Goal: Task Accomplishment & Management: Use online tool/utility

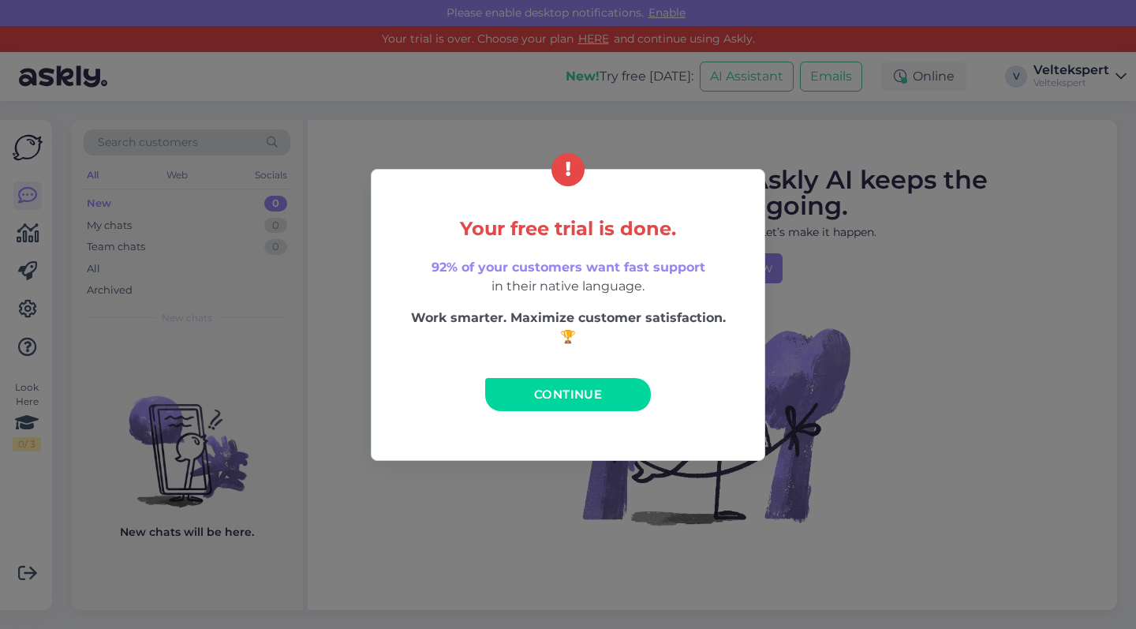
click at [608, 402] on link "Continue" at bounding box center [568, 394] width 166 height 33
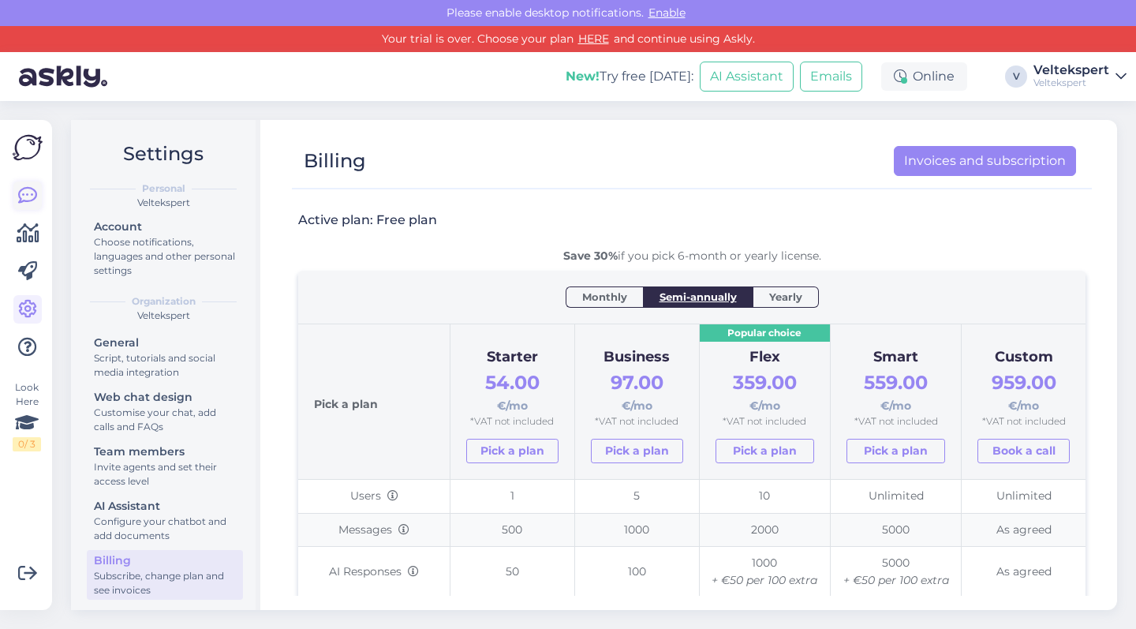
click at [39, 189] on link at bounding box center [27, 196] width 28 height 28
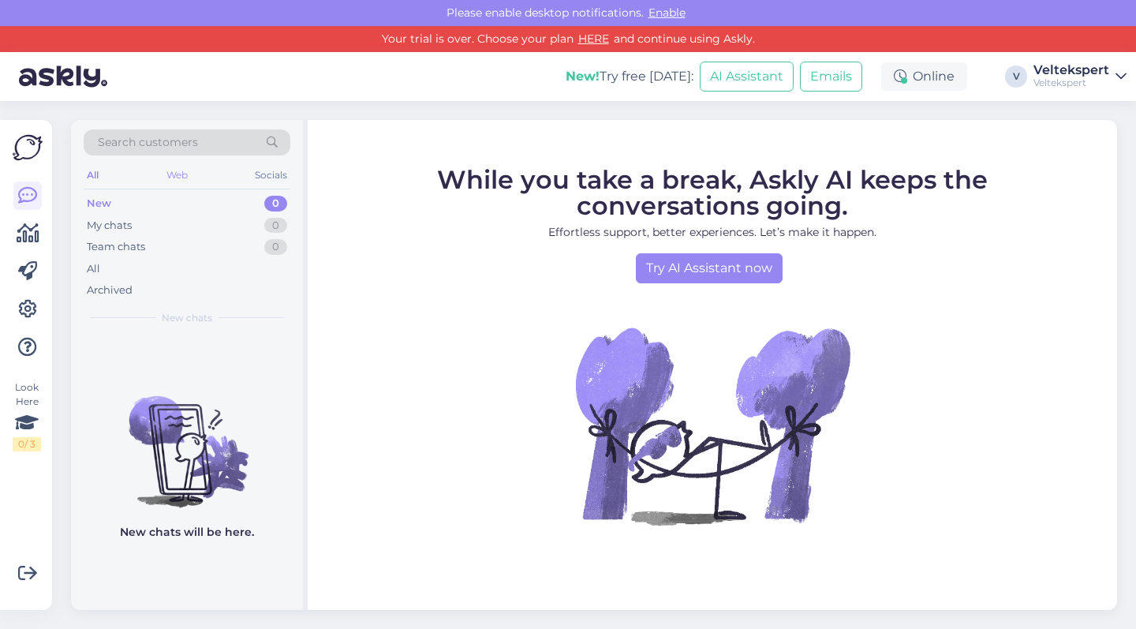
click at [170, 173] on div "Web" at bounding box center [177, 175] width 28 height 21
click at [1090, 77] on div "Veltekspert" at bounding box center [1072, 83] width 76 height 13
click at [1015, 117] on span "Veltekspert" at bounding box center [995, 114] width 98 height 24
click at [973, 117] on span "Veltekspert" at bounding box center [995, 114] width 98 height 24
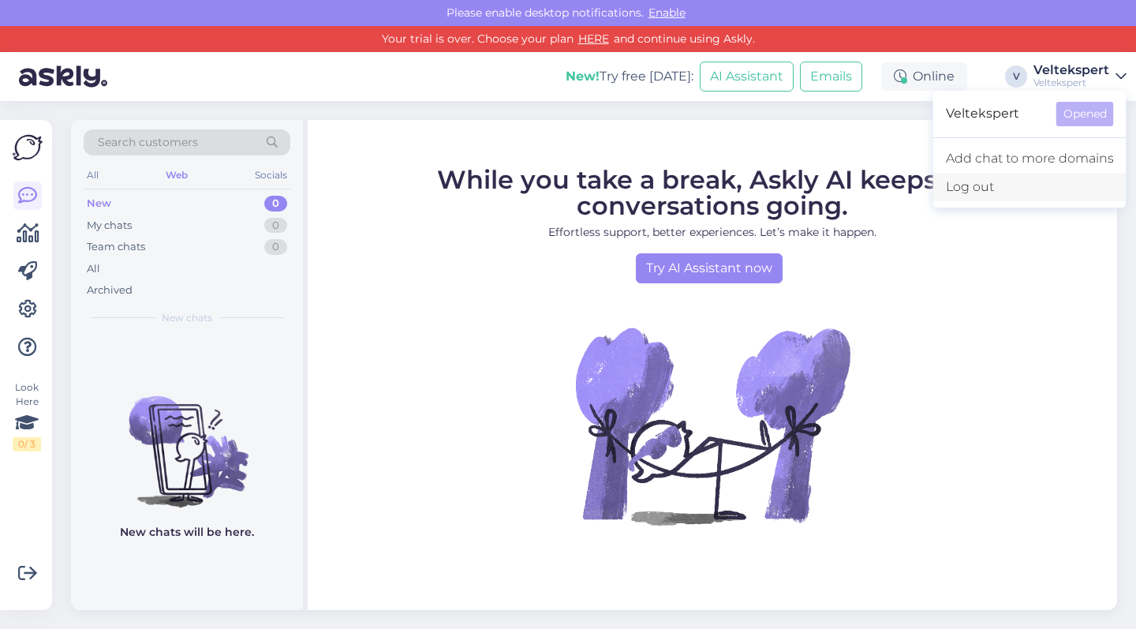
click at [1020, 178] on div "Log out" at bounding box center [1030, 187] width 193 height 28
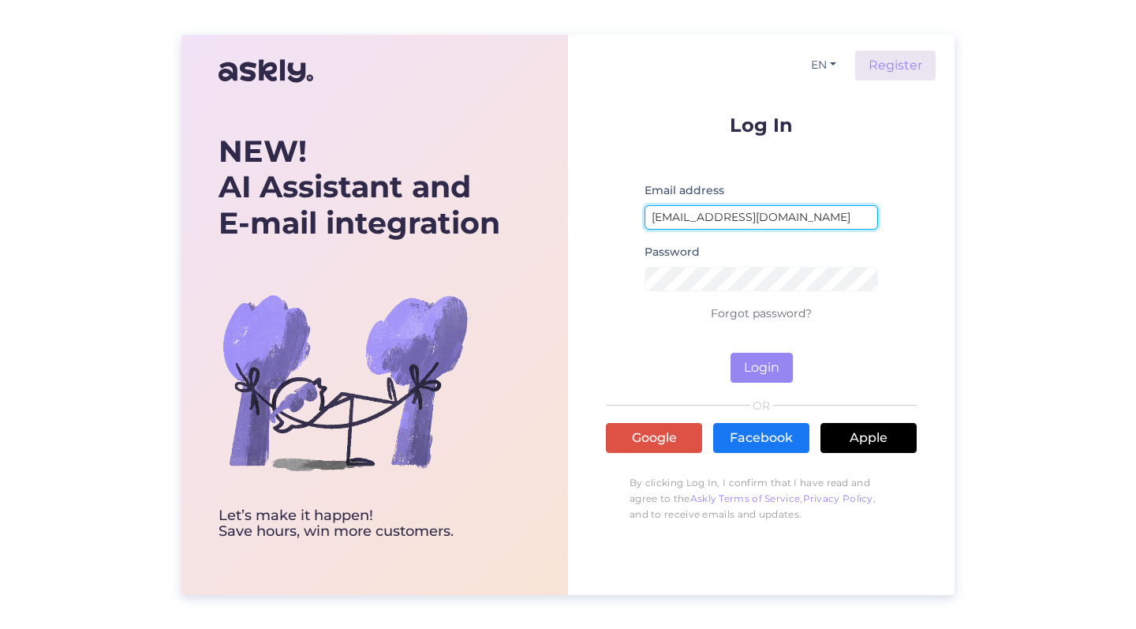
type input "[EMAIL_ADDRESS][DOMAIN_NAME]"
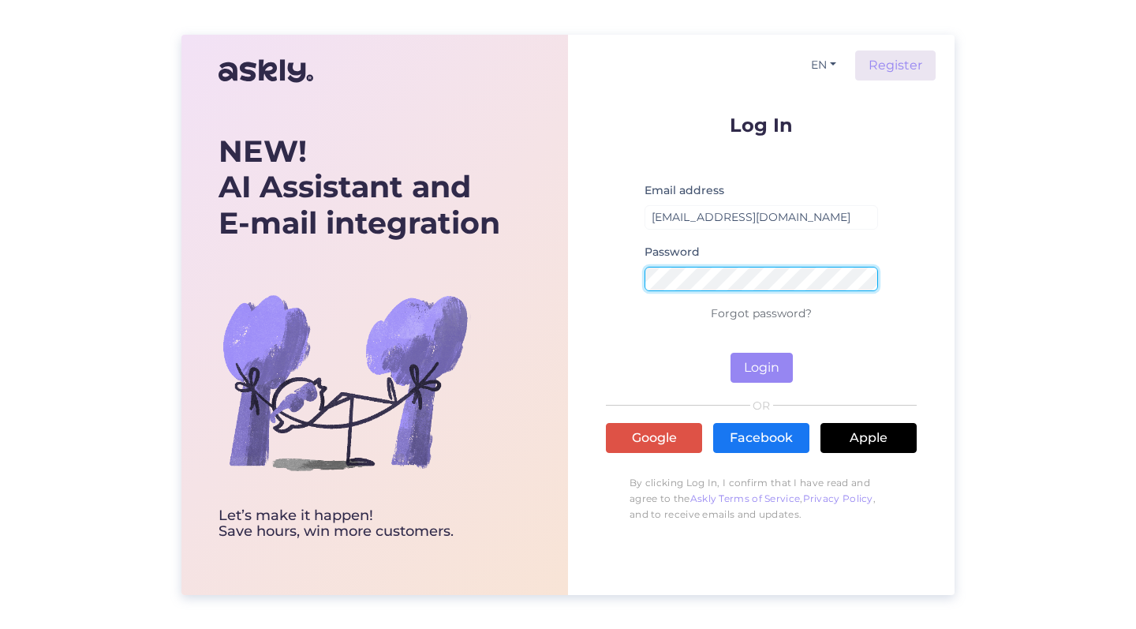
click at [762, 367] on button "Login" at bounding box center [762, 368] width 62 height 30
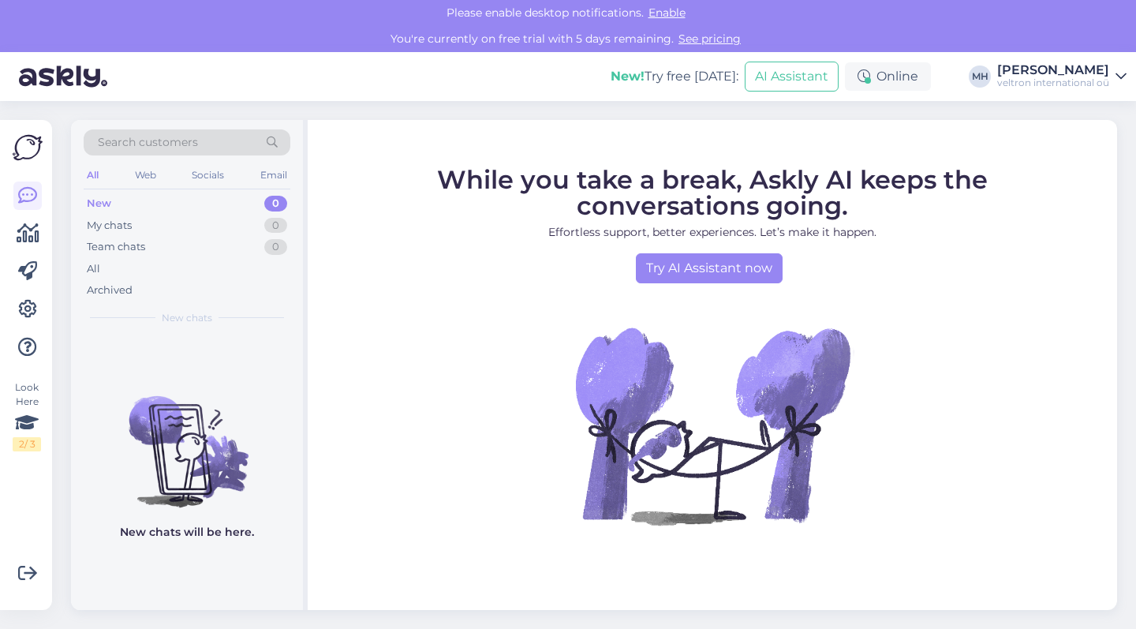
click at [1100, 85] on div "veltron international oü" at bounding box center [1053, 83] width 112 height 13
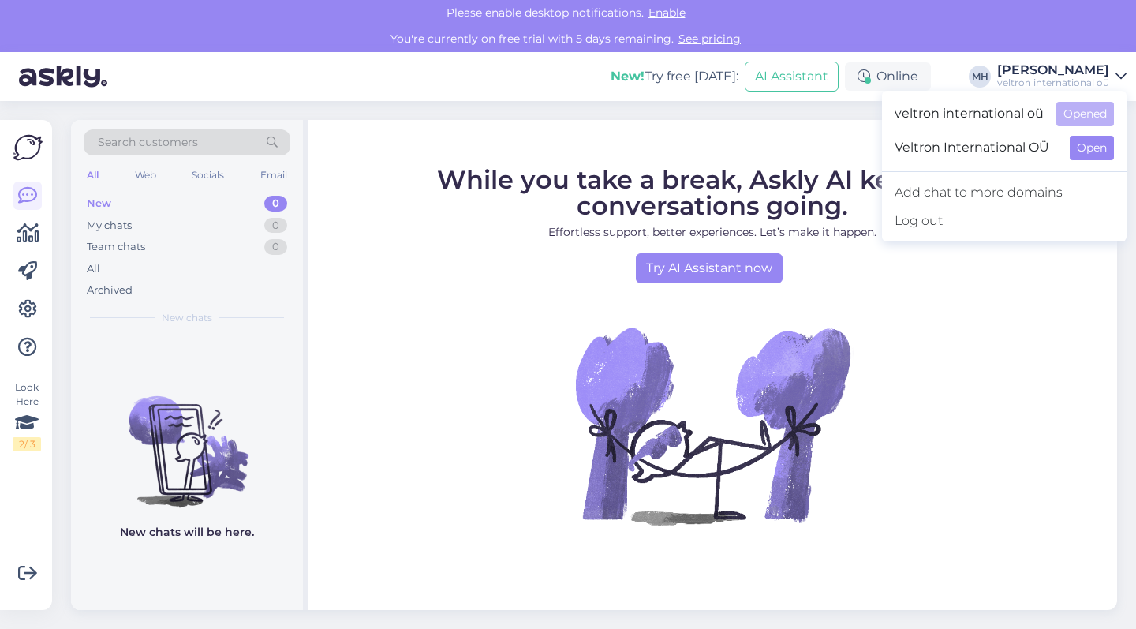
click at [1110, 139] on button "Open" at bounding box center [1092, 148] width 44 height 24
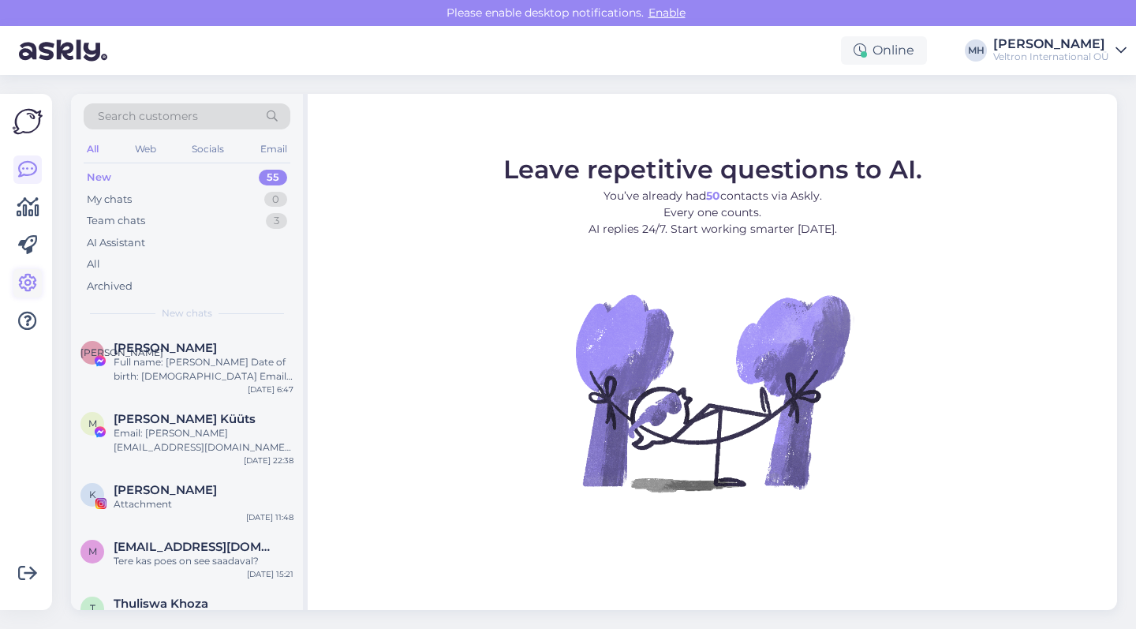
click at [15, 283] on link at bounding box center [27, 283] width 28 height 28
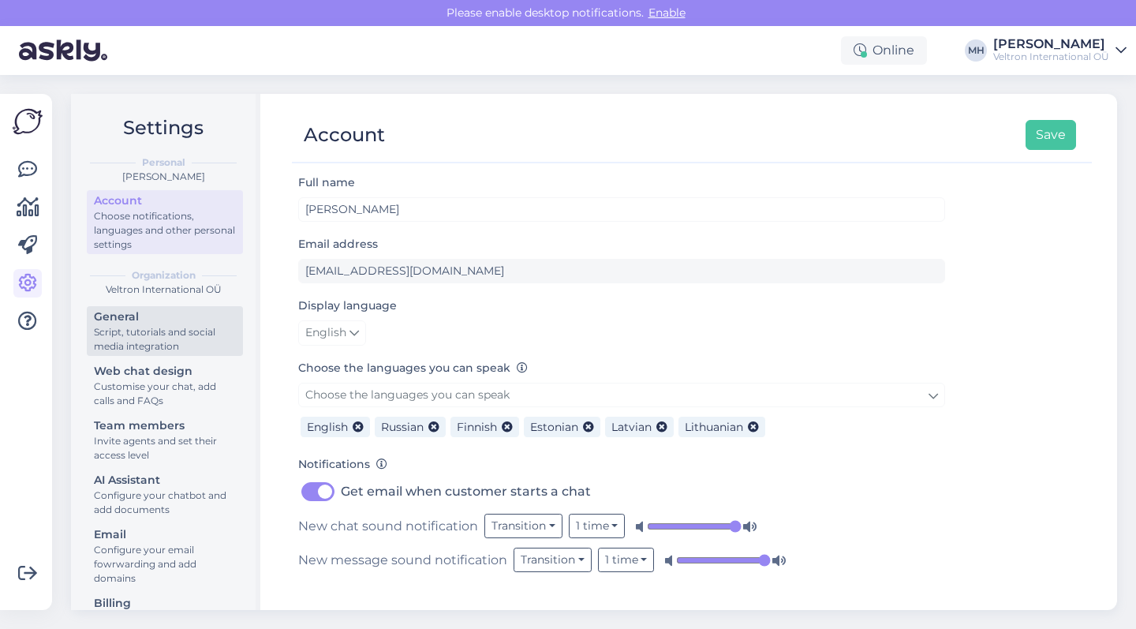
click at [193, 327] on div "Script, tutorials and social media integration" at bounding box center [165, 339] width 142 height 28
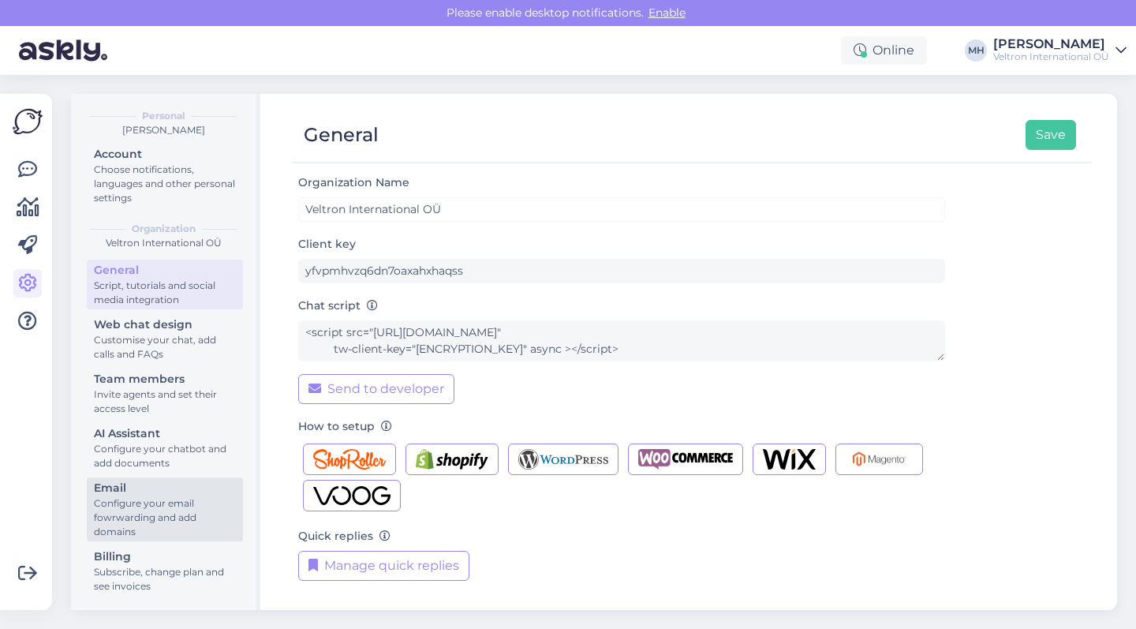
scroll to position [47, 0]
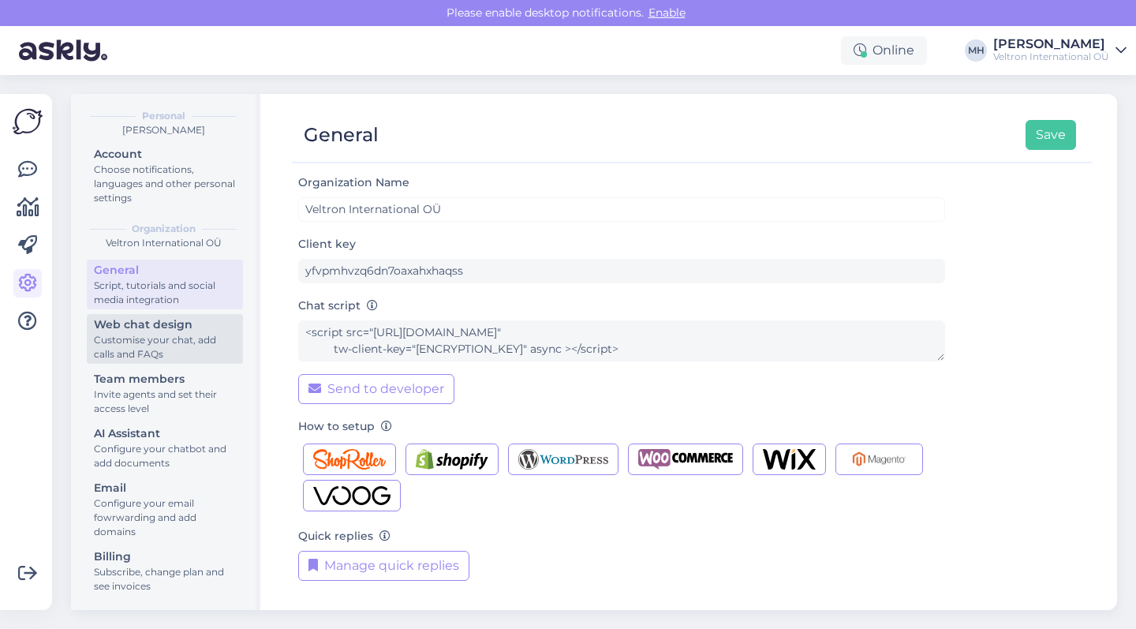
click at [192, 342] on div "Customise your chat, add calls and FAQs" at bounding box center [165, 347] width 142 height 28
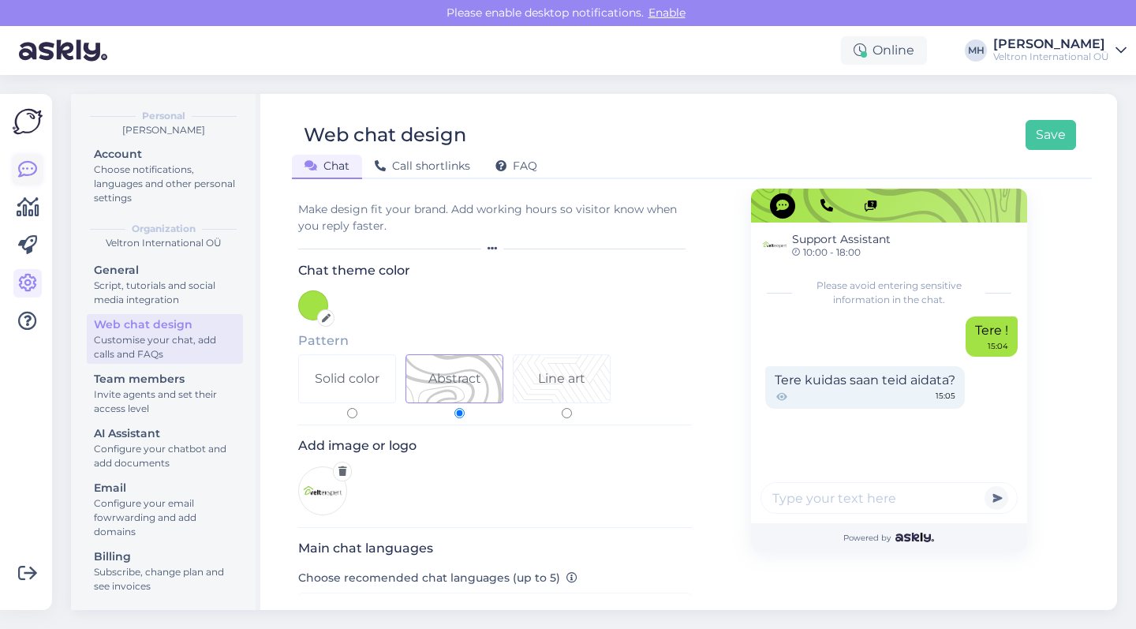
click at [34, 168] on icon at bounding box center [27, 169] width 19 height 19
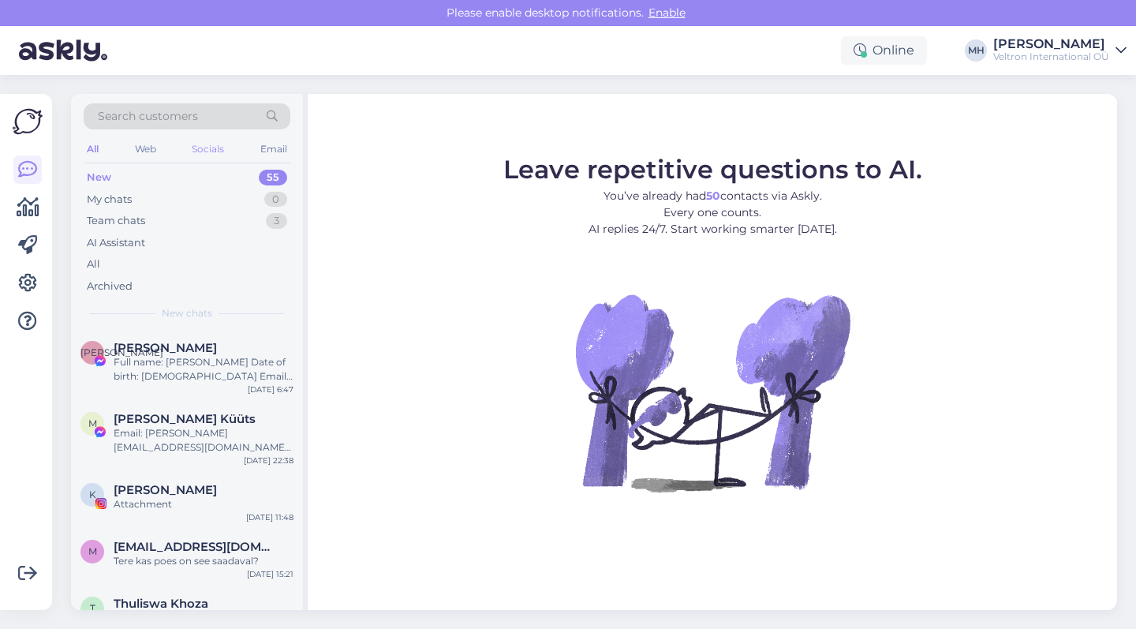
click at [205, 147] on div "Socials" at bounding box center [208, 149] width 39 height 21
click at [36, 279] on icon at bounding box center [27, 283] width 19 height 19
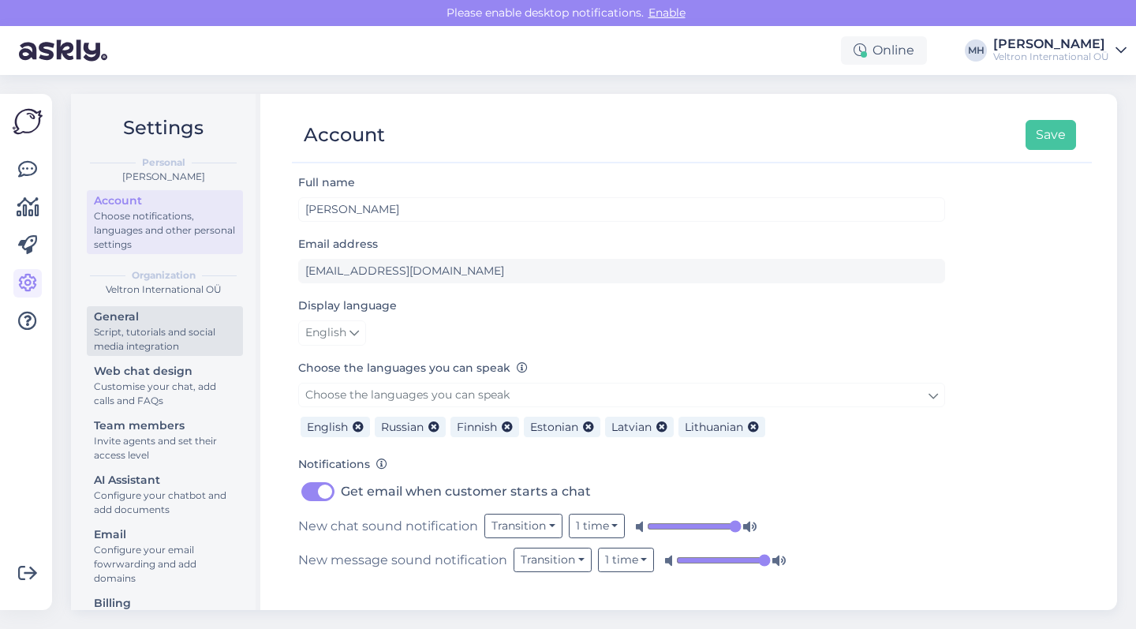
click at [178, 314] on div "General" at bounding box center [165, 317] width 142 height 17
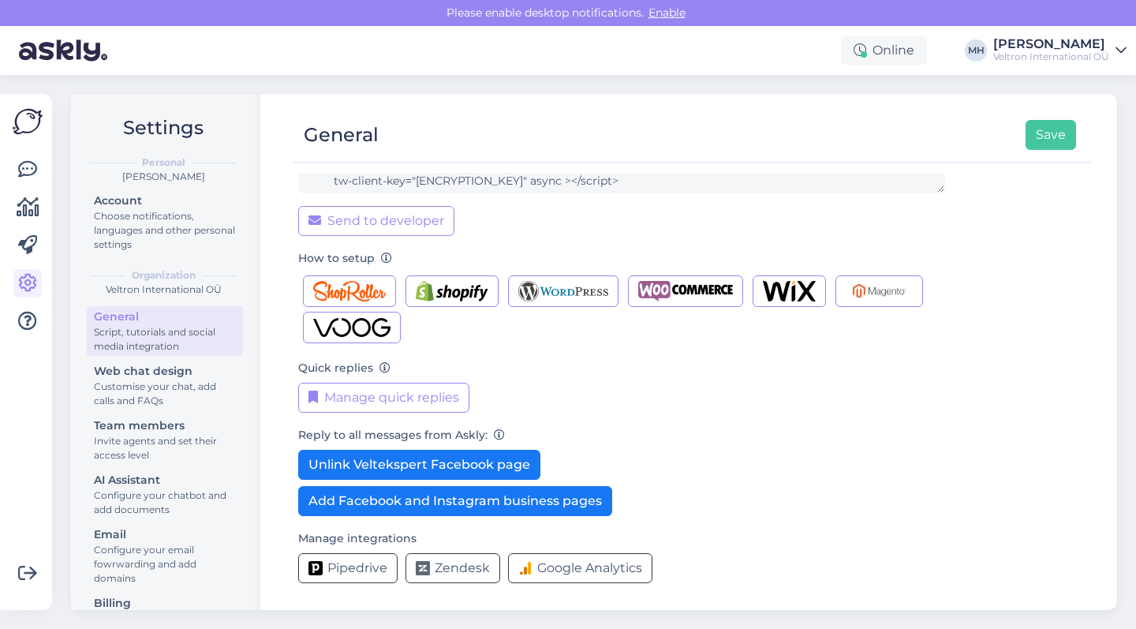
scroll to position [168, 0]
click at [485, 469] on button "Unlink Veltekspert Facebook page" at bounding box center [419, 465] width 242 height 30
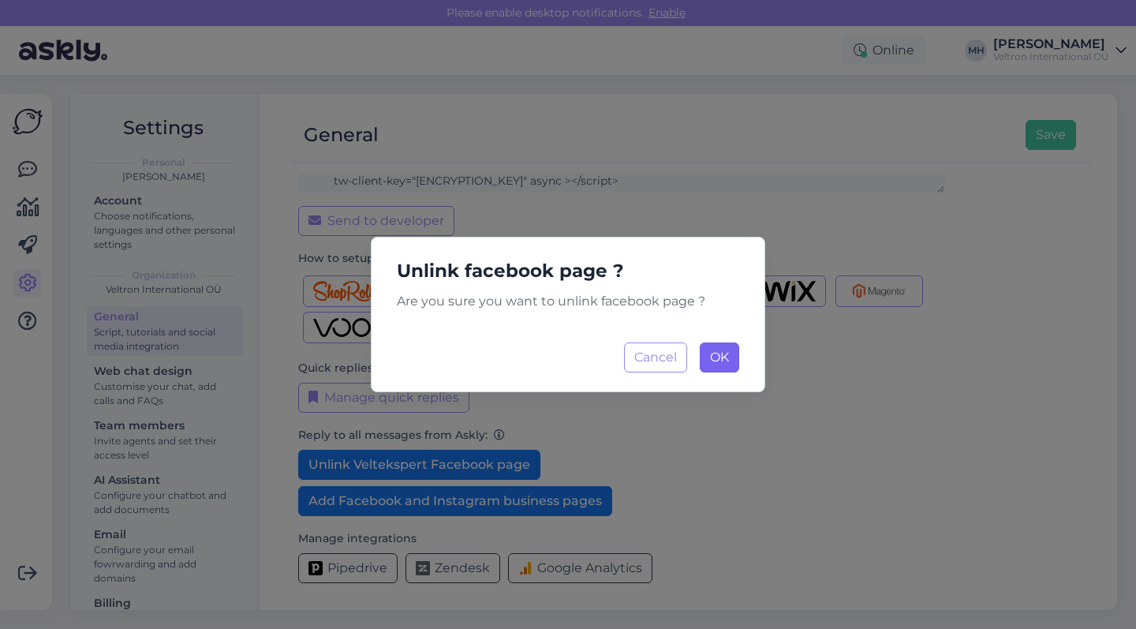
click at [727, 351] on span "OK" at bounding box center [719, 357] width 19 height 15
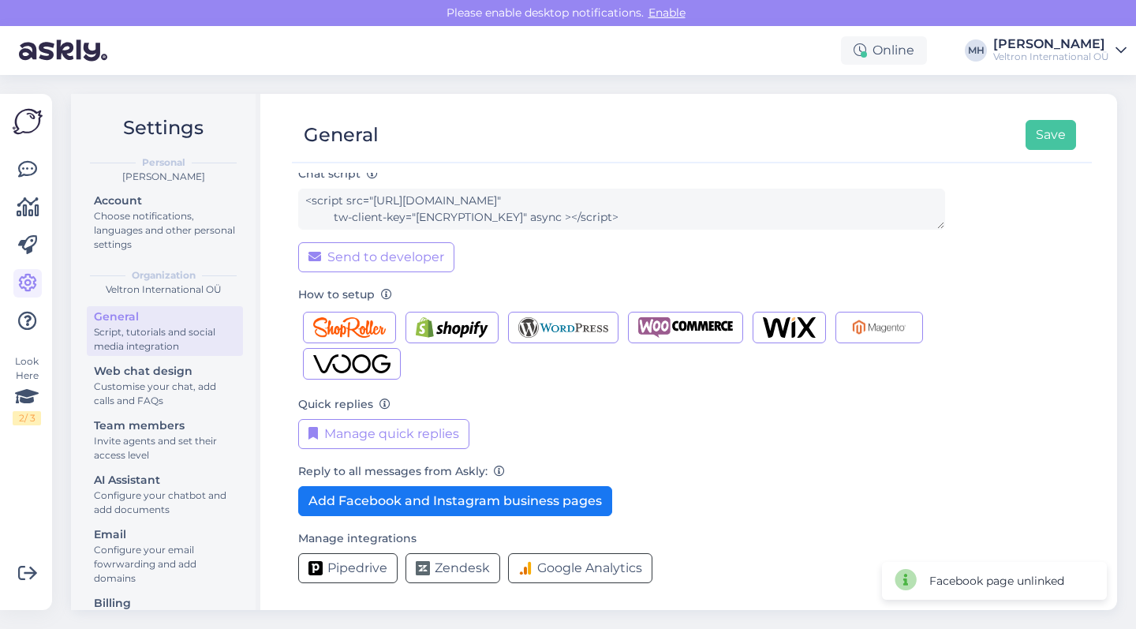
scroll to position [132, 0]
click at [162, 402] on div "Customise your chat, add calls and FAQs" at bounding box center [165, 394] width 142 height 28
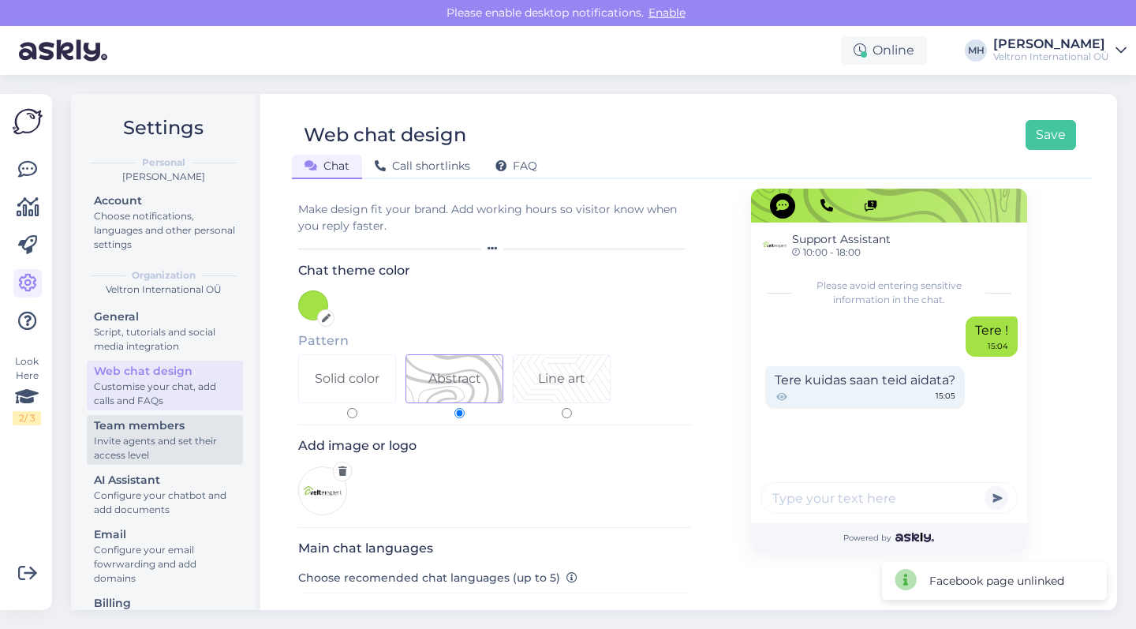
click at [178, 447] on div "Invite agents and set their access level" at bounding box center [165, 448] width 142 height 28
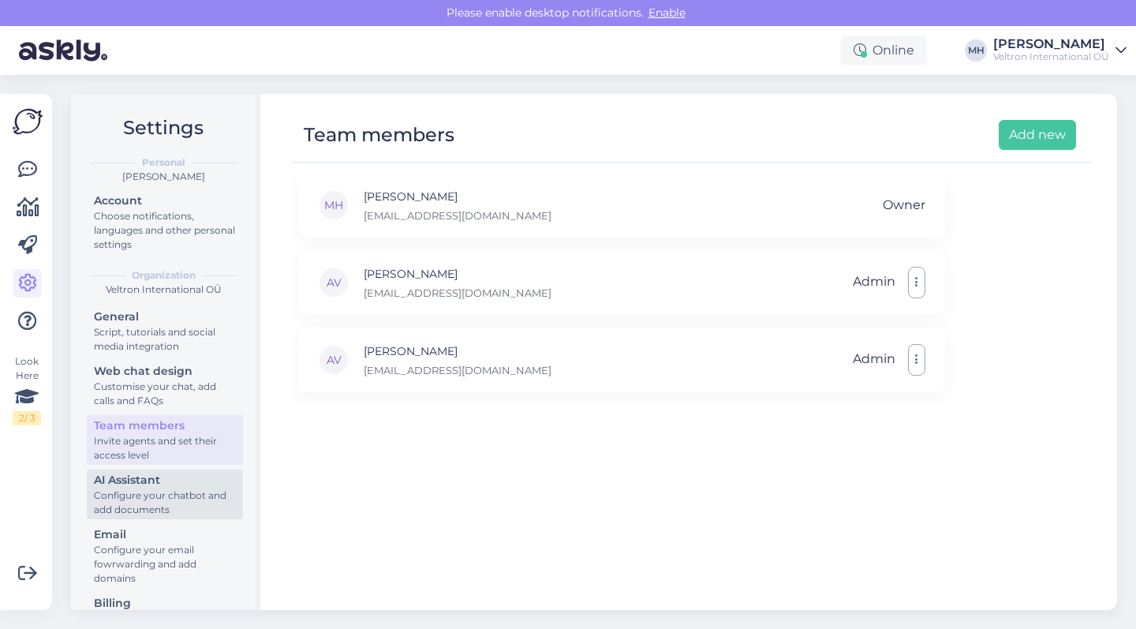
click at [173, 488] on link "AI Assistant Configure your chatbot and add documents" at bounding box center [165, 495] width 156 height 50
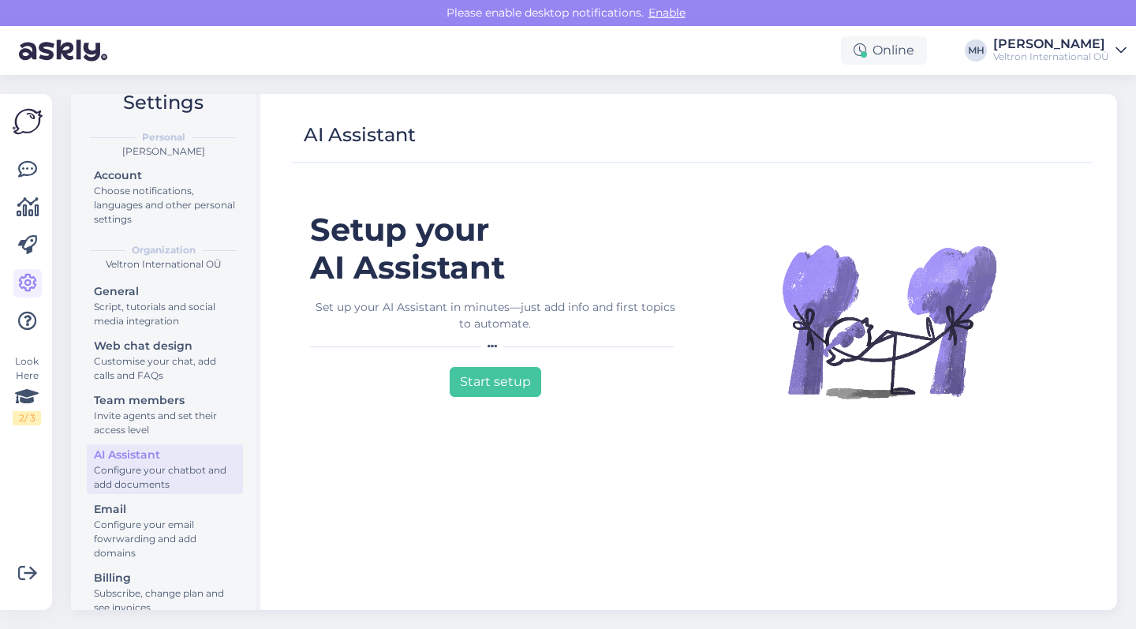
scroll to position [30, 0]
click at [504, 284] on h1 "Setup your AI Assistant" at bounding box center [495, 249] width 370 height 76
click at [499, 345] on div at bounding box center [495, 346] width 370 height 9
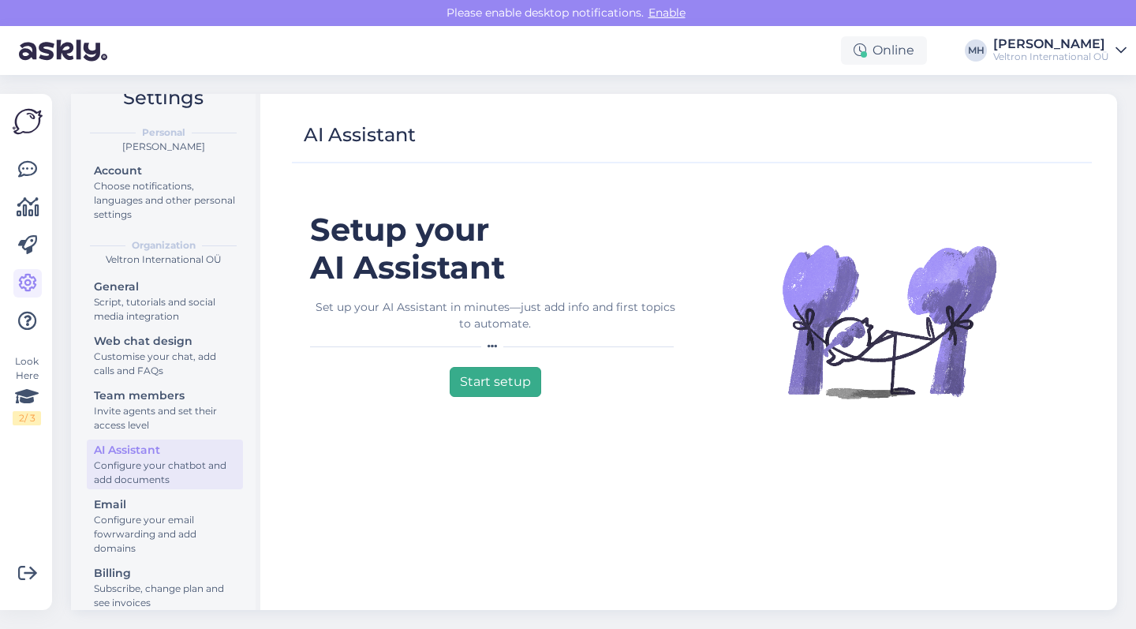
click at [499, 382] on button "Start setup" at bounding box center [496, 382] width 92 height 30
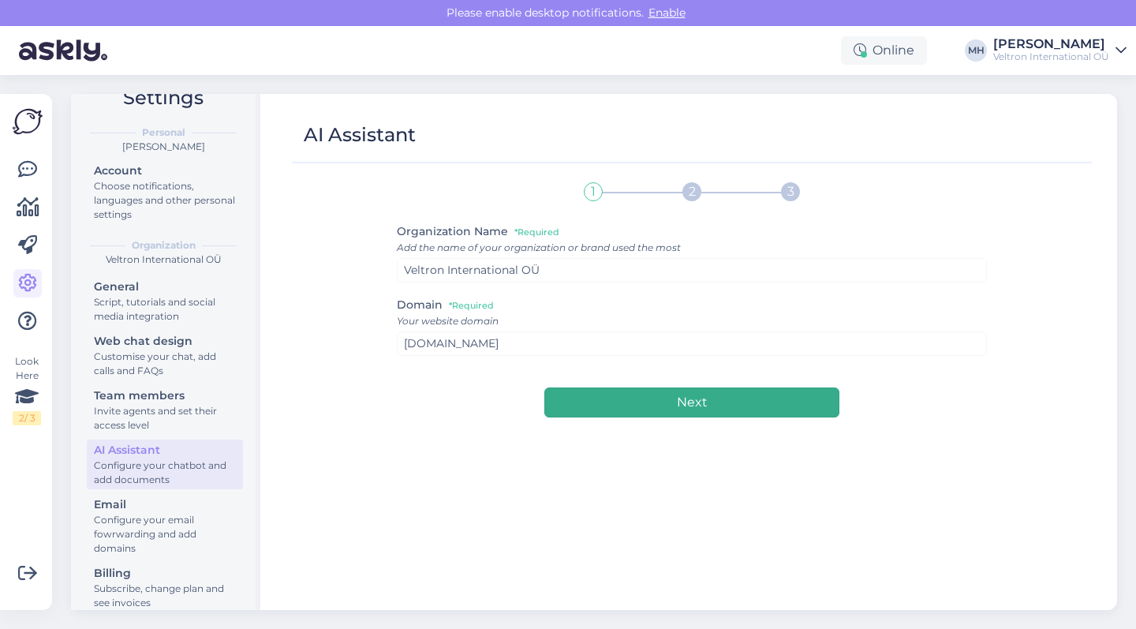
click at [594, 408] on button "Next" at bounding box center [692, 402] width 295 height 30
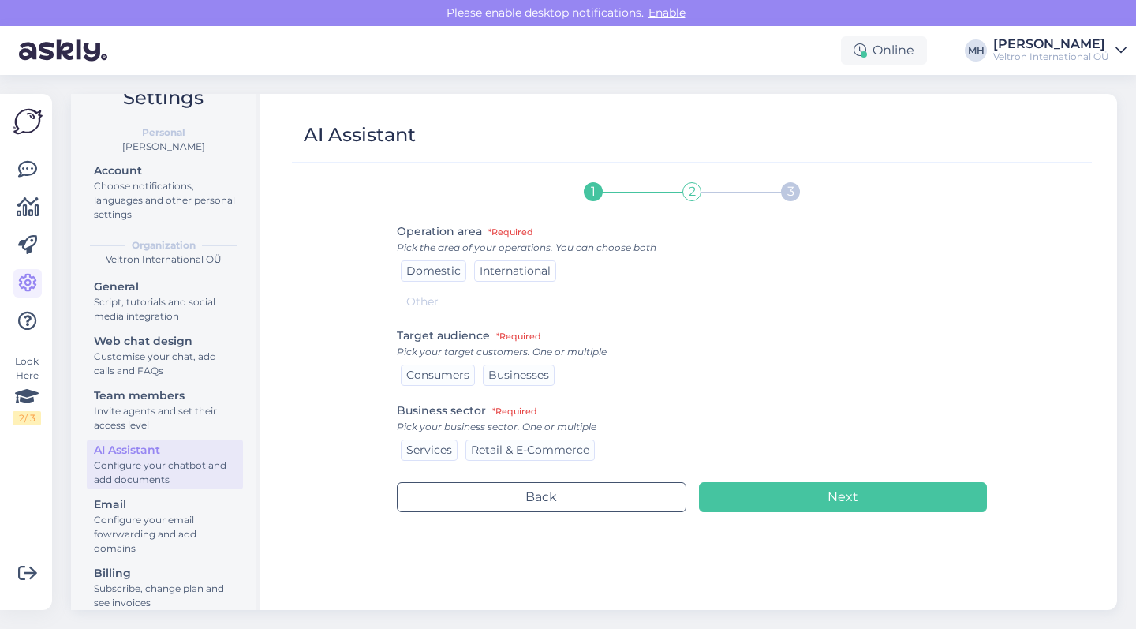
click at [506, 270] on span "International" at bounding box center [515, 271] width 71 height 14
click at [456, 382] on span "Consumers" at bounding box center [437, 375] width 63 height 14
click at [492, 459] on div "Retail & E-Commerce" at bounding box center [530, 450] width 129 height 21
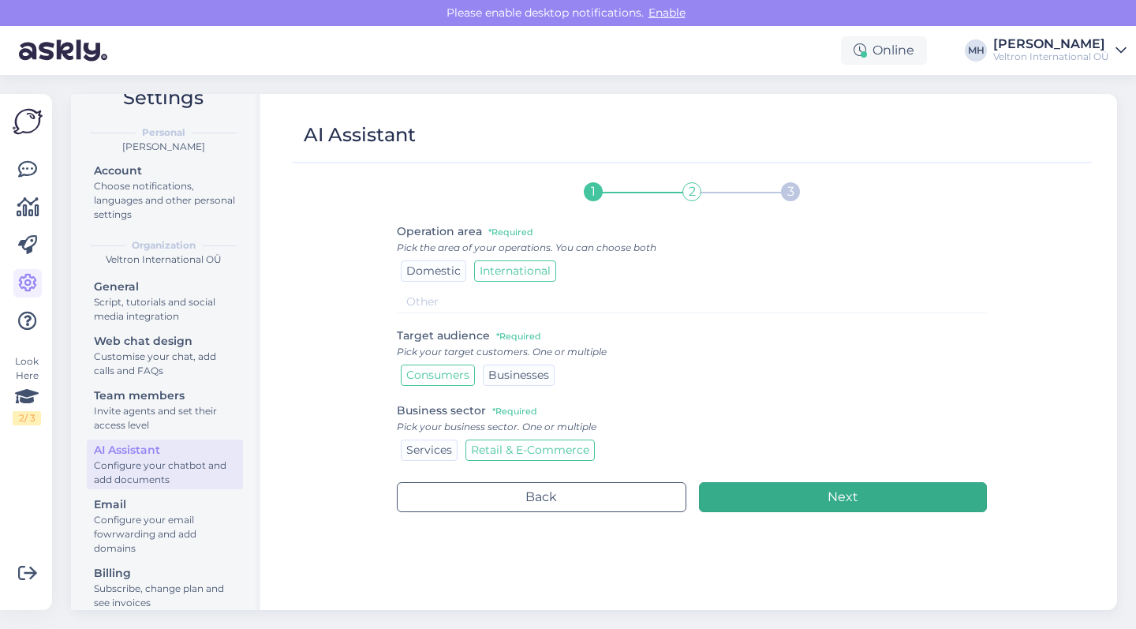
click at [863, 503] on button "Next" at bounding box center [843, 497] width 289 height 30
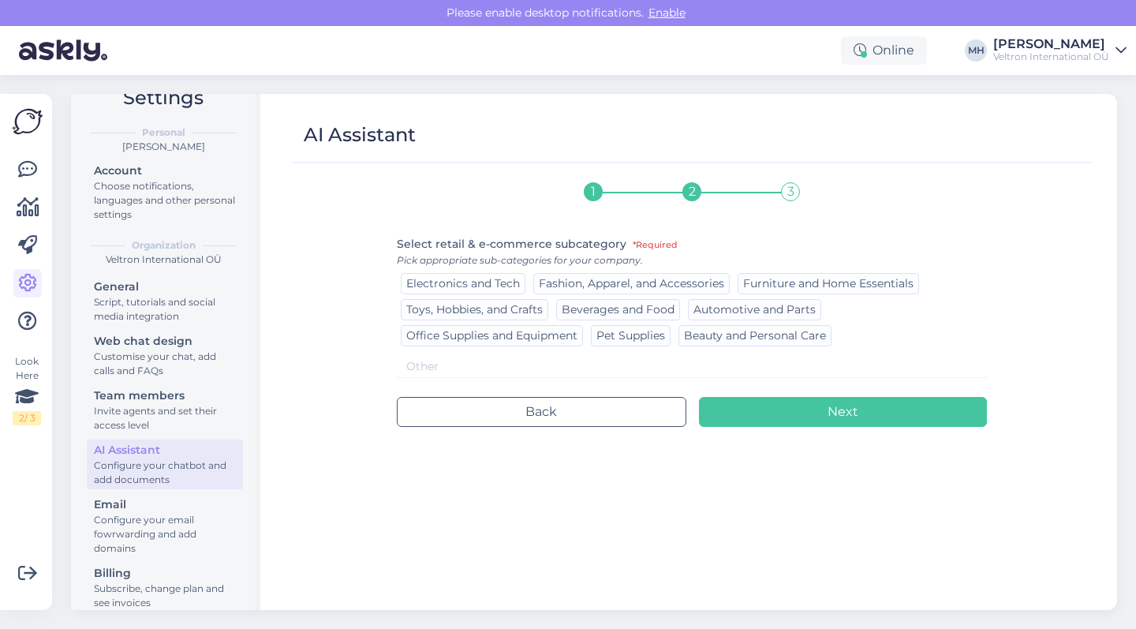
click at [509, 284] on span "Electronics and Tech" at bounding box center [463, 283] width 114 height 14
click at [799, 296] on div "Electronics and Tech Fashion, Apparel, and Accessories Furniture and Home Essen…" at bounding box center [692, 310] width 591 height 78
click at [800, 285] on span "Furniture and Home Essentials" at bounding box center [828, 283] width 170 height 14
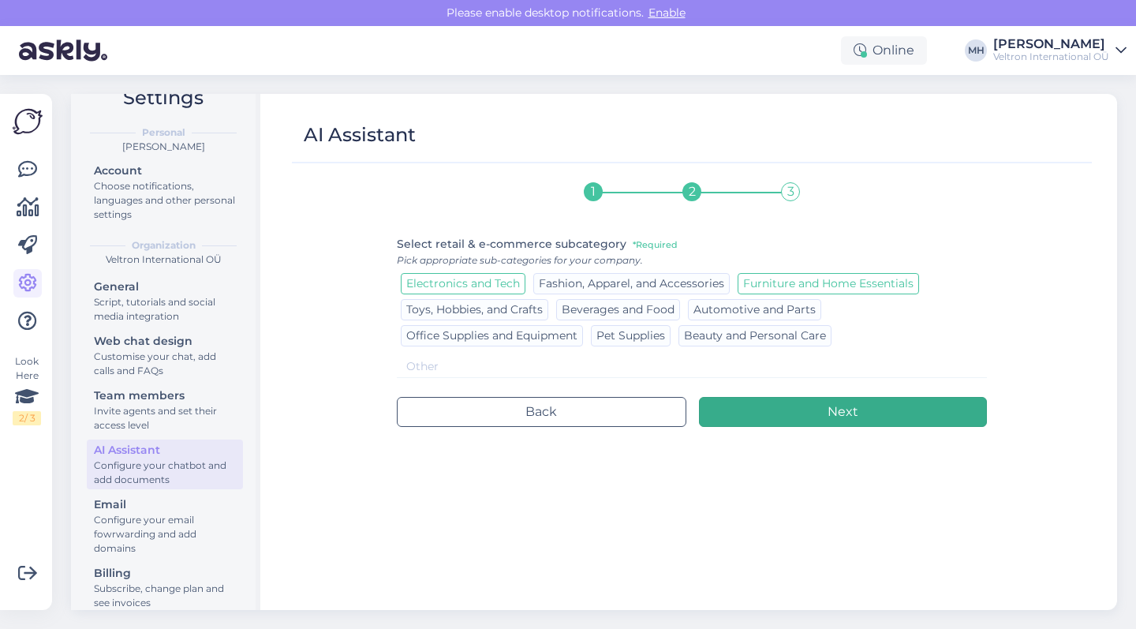
click at [788, 417] on button "Next" at bounding box center [843, 412] width 289 height 30
click at [766, 423] on button "Next" at bounding box center [843, 412] width 289 height 30
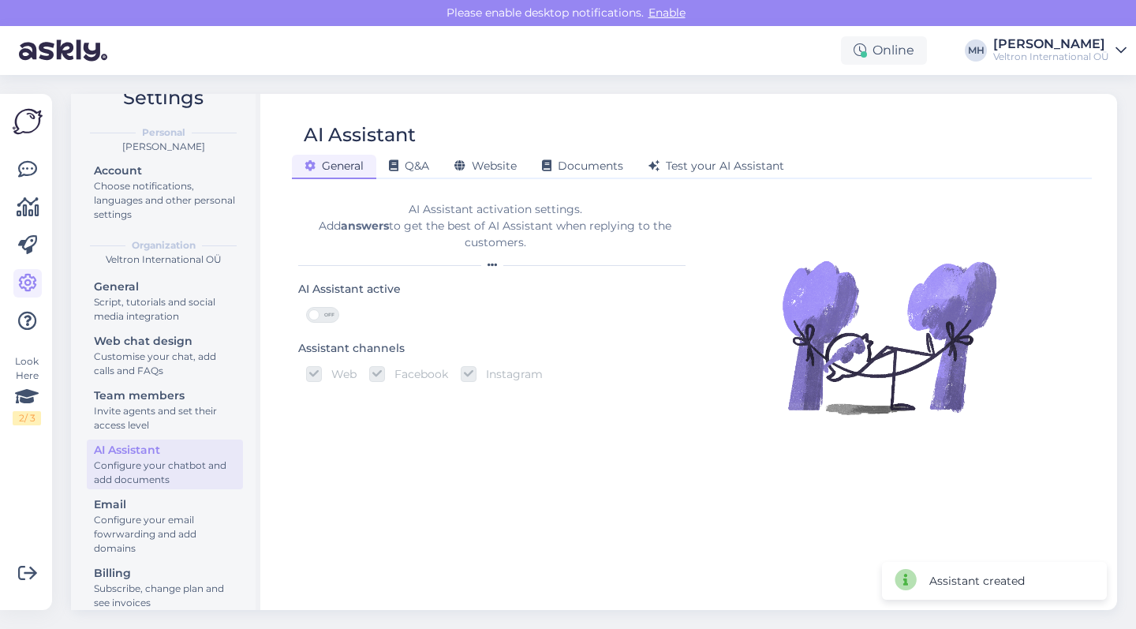
click at [321, 315] on span "OFF" at bounding box center [329, 315] width 19 height 14
click at [306, 307] on input "OFF" at bounding box center [306, 307] width 0 height 0
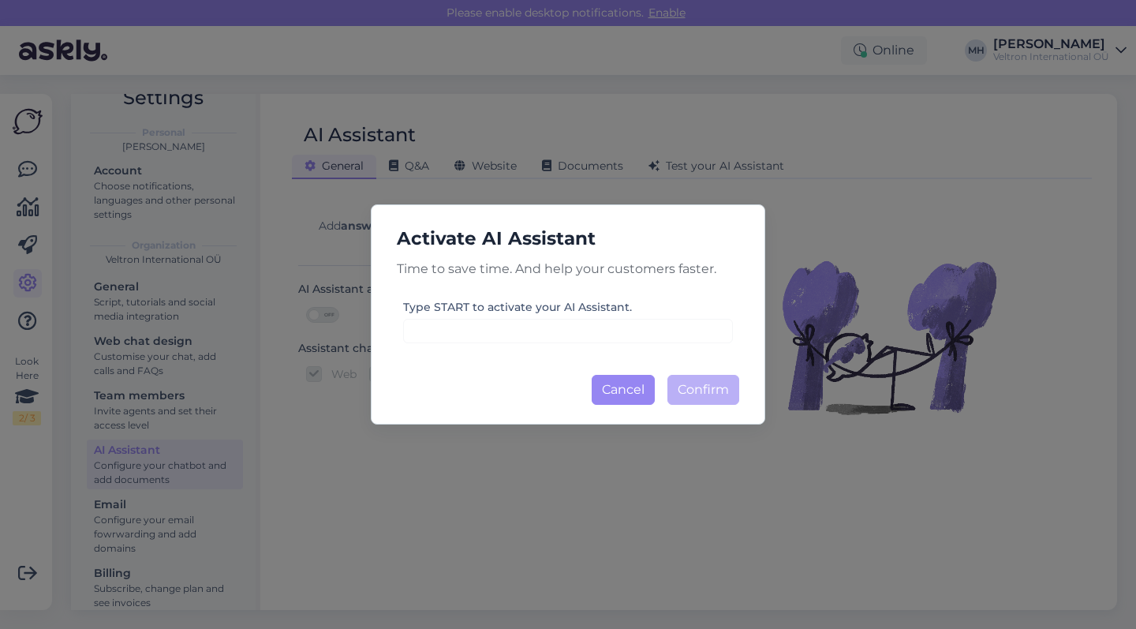
click at [635, 393] on button "Cancel" at bounding box center [623, 390] width 63 height 30
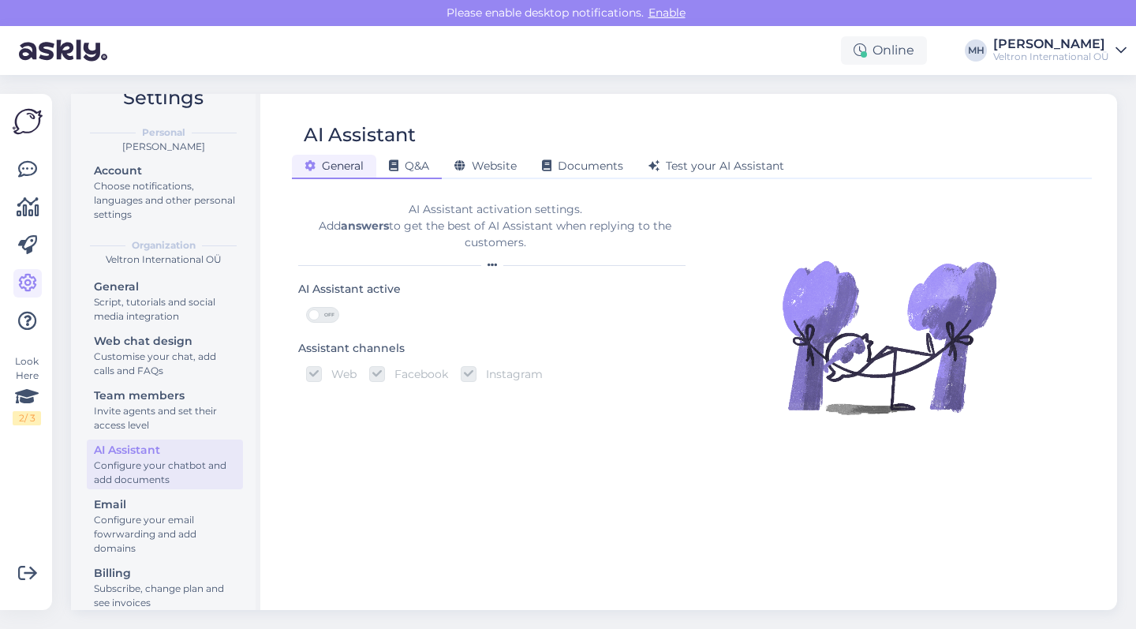
click at [426, 157] on div "Q&A" at bounding box center [408, 167] width 65 height 24
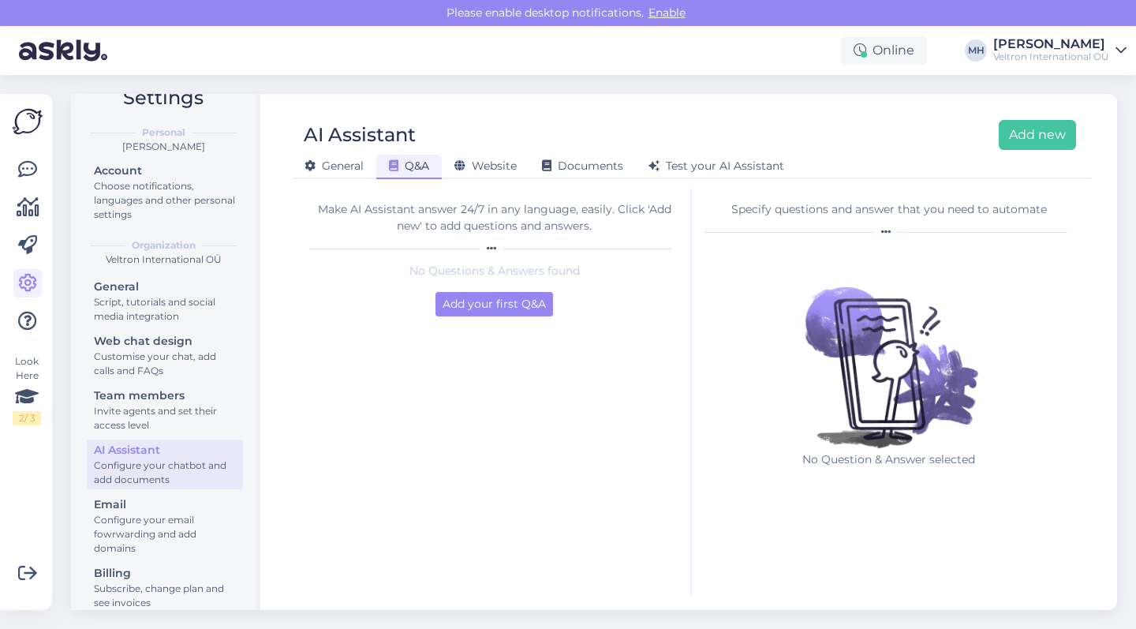
click at [485, 153] on div "General Q&A Website Documents Test your AI Assistant" at bounding box center [684, 164] width 784 height 28
click at [489, 180] on div "AI Assistant Add new General Q&A Website Documents Test your AI Assistant Make …" at bounding box center [692, 352] width 851 height 516
click at [490, 169] on span "Website" at bounding box center [486, 166] width 62 height 14
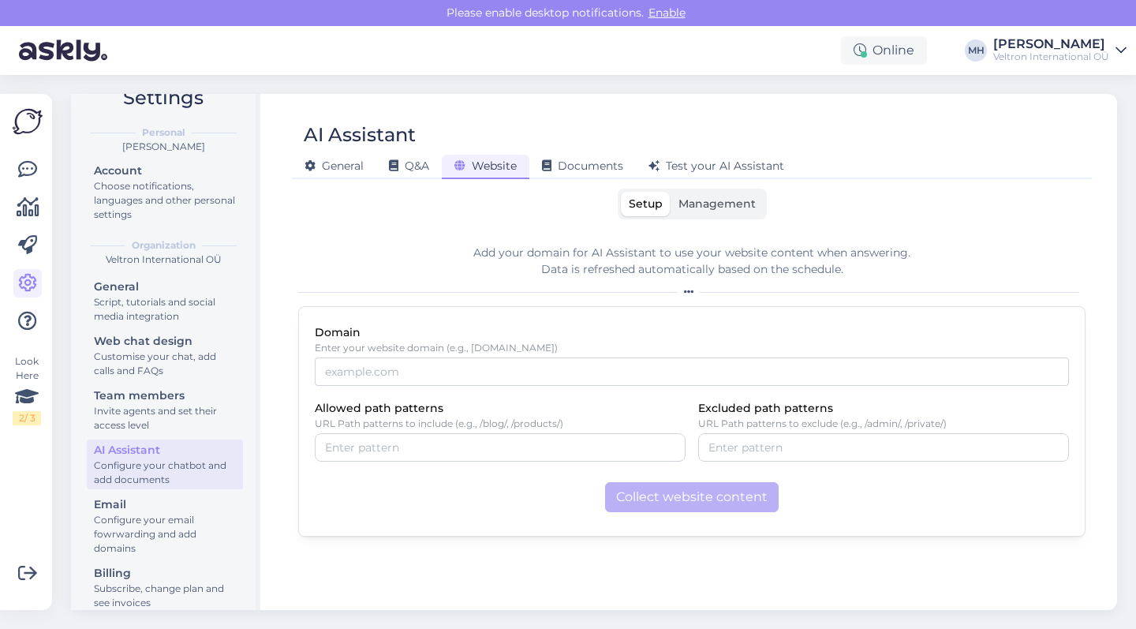
click at [482, 387] on div "Domain Enter your website domain (e.g., [DOMAIN_NAME]) Allowed path patterns UR…" at bounding box center [692, 421] width 788 height 230
click at [485, 376] on input "Domain" at bounding box center [692, 371] width 754 height 28
paste input "[URL][DOMAIN_NAME]"
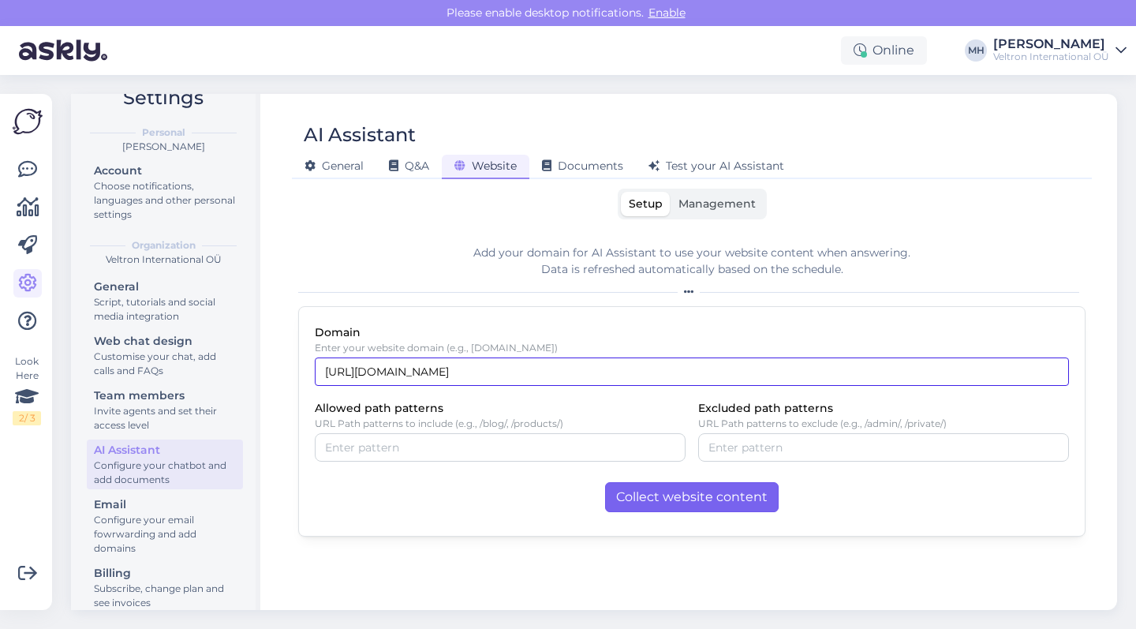
type input "[URL][DOMAIN_NAME]"
click at [719, 501] on button "Collect website content" at bounding box center [692, 497] width 174 height 30
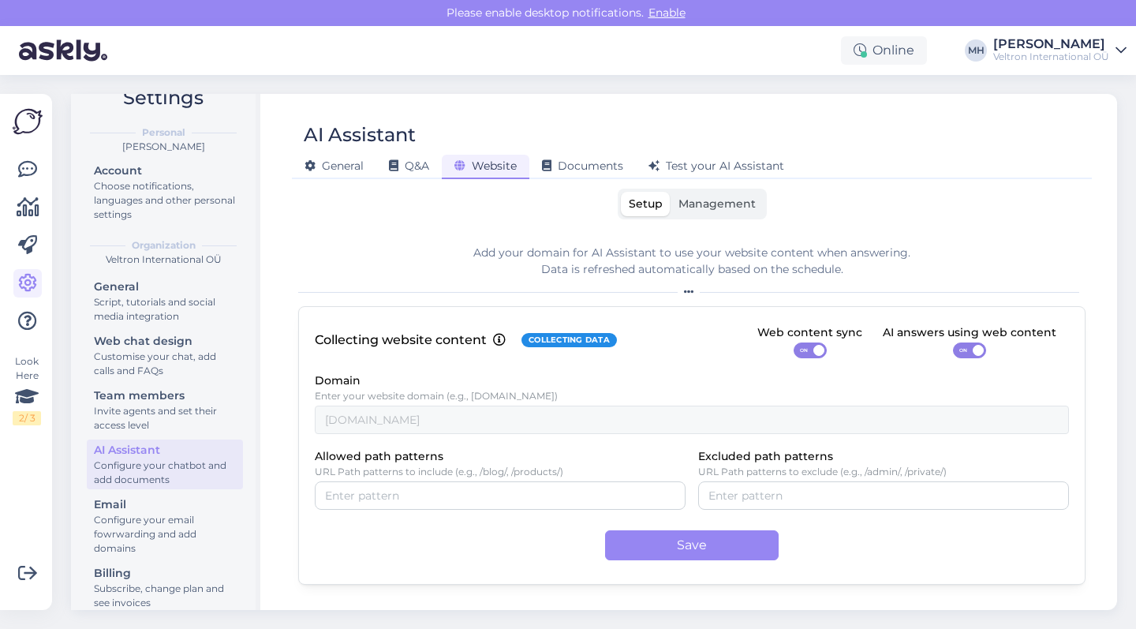
click at [719, 215] on label "Management" at bounding box center [717, 204] width 93 height 24
click at [671, 192] on input "Management" at bounding box center [671, 192] width 0 height 0
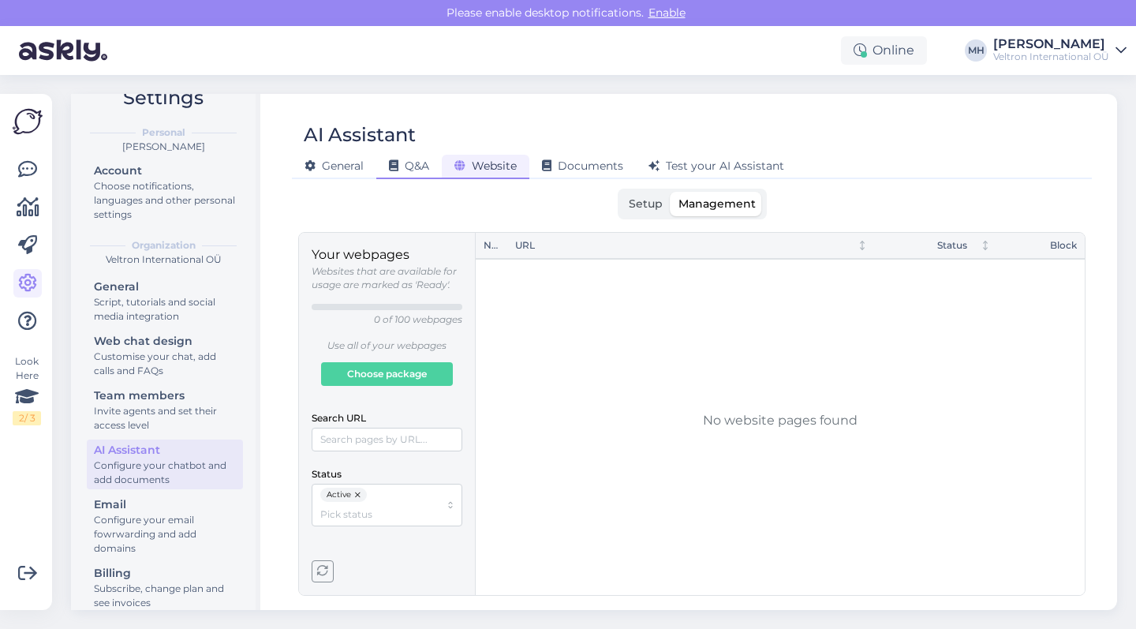
click at [426, 164] on span "Q&A" at bounding box center [409, 166] width 40 height 14
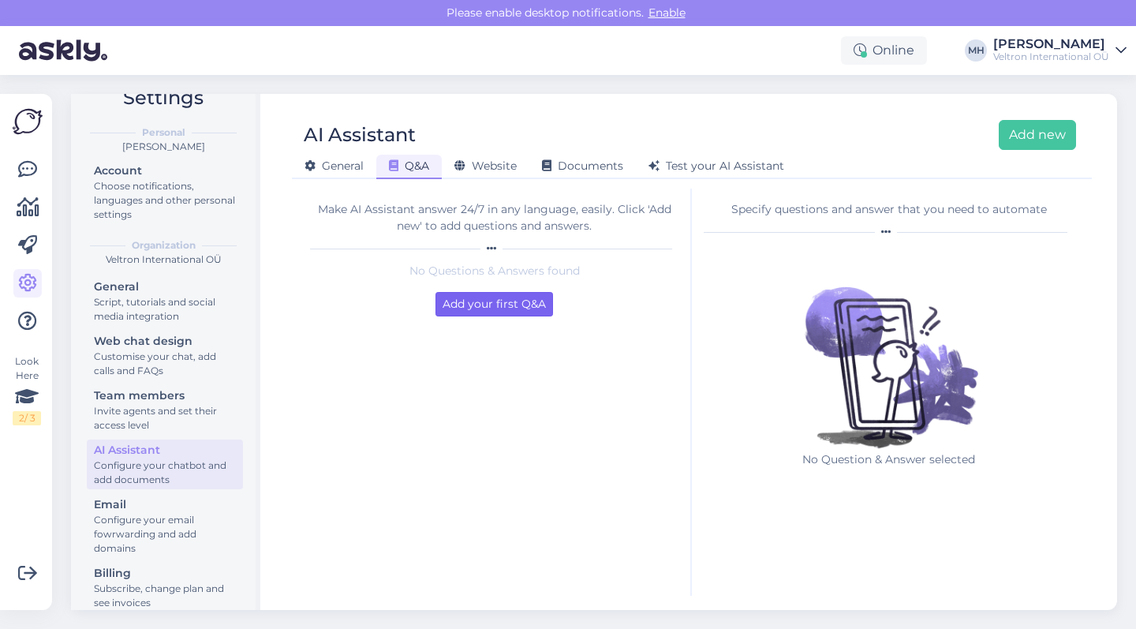
click at [530, 312] on button "Add your first Q&A" at bounding box center [495, 304] width 118 height 24
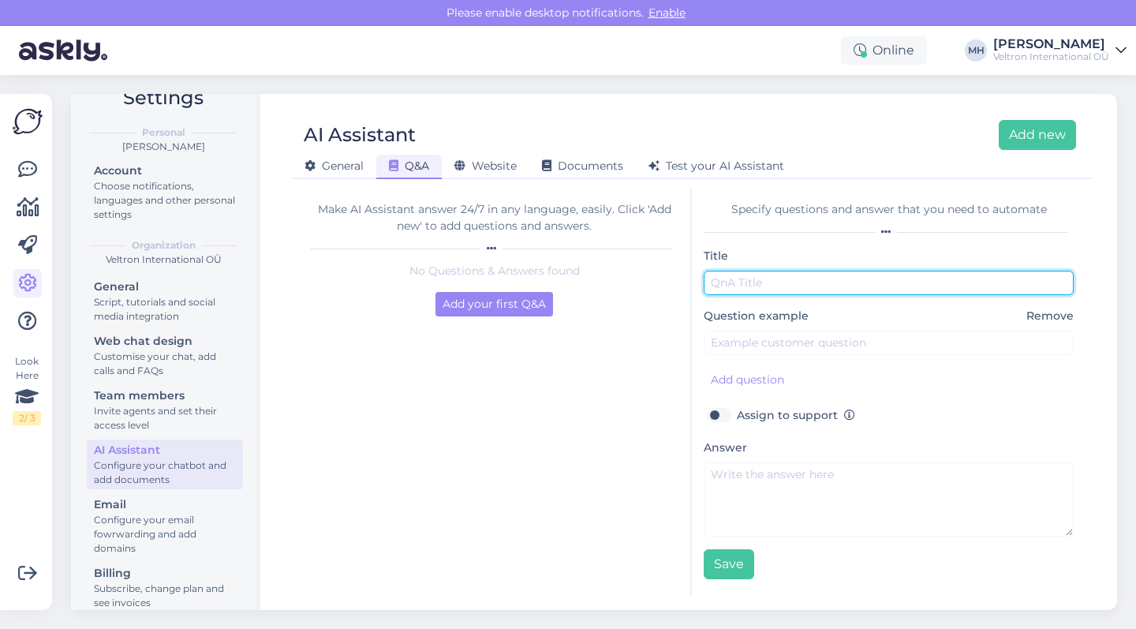
click at [806, 278] on input "text" at bounding box center [889, 283] width 370 height 24
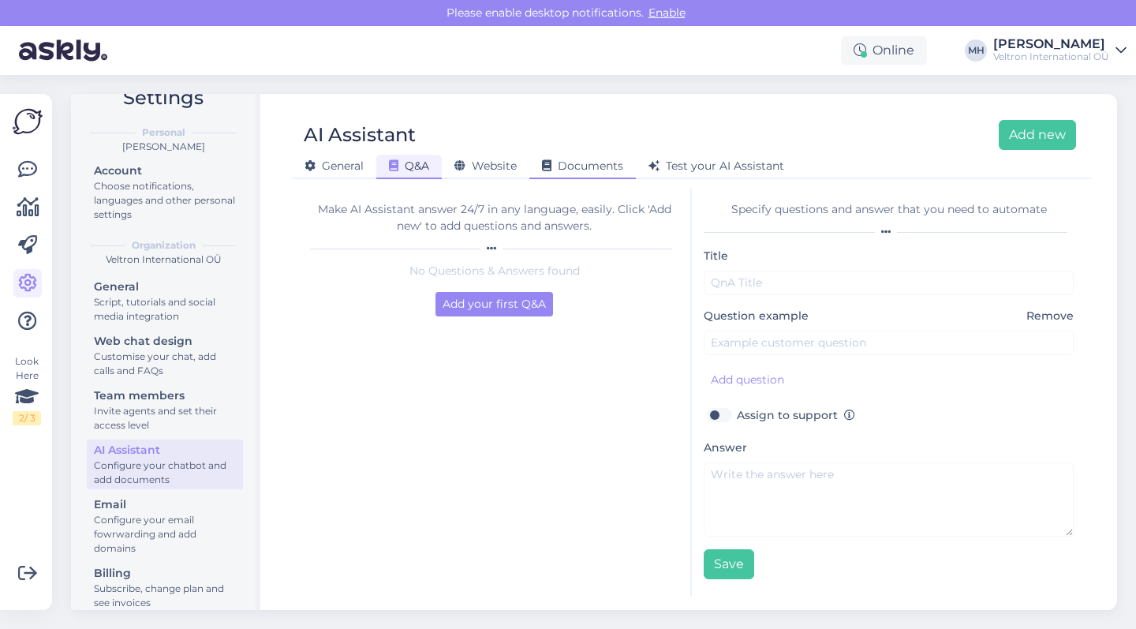
click at [558, 169] on span "Documents" at bounding box center [582, 166] width 81 height 14
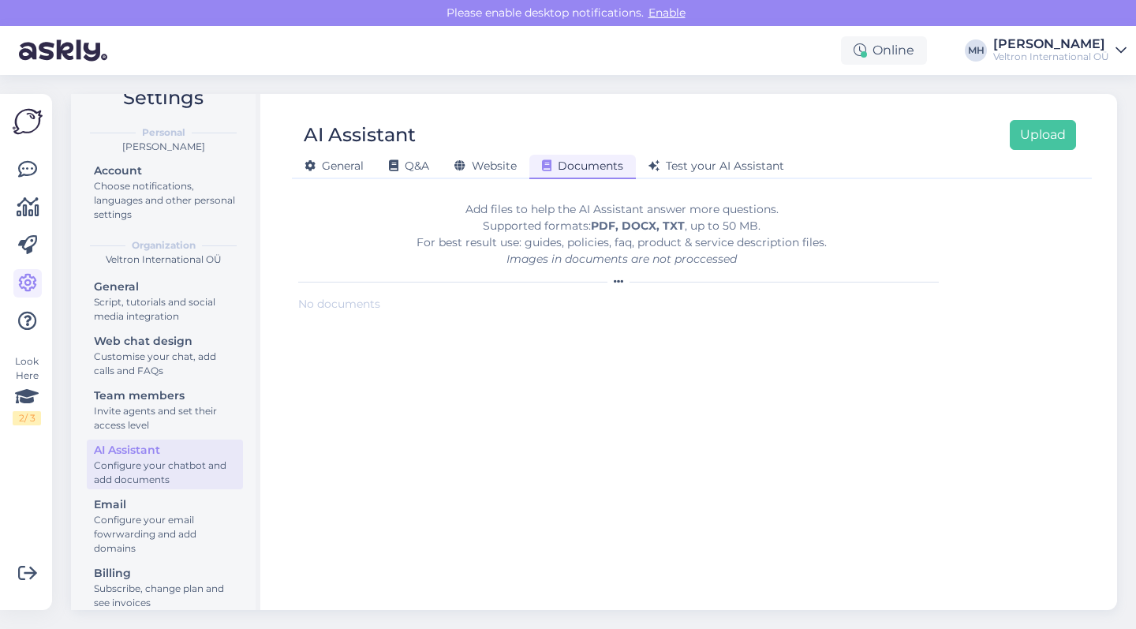
click at [626, 226] on b "PDF, DOCX, TXT" at bounding box center [638, 226] width 94 height 14
click at [424, 302] on div "No documents" at bounding box center [621, 304] width 647 height 17
click at [646, 211] on div "Add files to help the AI Assistant answer more questions. Supported formats: PD…" at bounding box center [621, 234] width 647 height 66
click at [754, 251] on div "Add files to help the AI Assistant answer more questions. Supported formats: PD…" at bounding box center [621, 234] width 647 height 66
click at [606, 244] on div "Add files to help the AI Assistant answer more questions. Supported formats: PD…" at bounding box center [621, 234] width 647 height 66
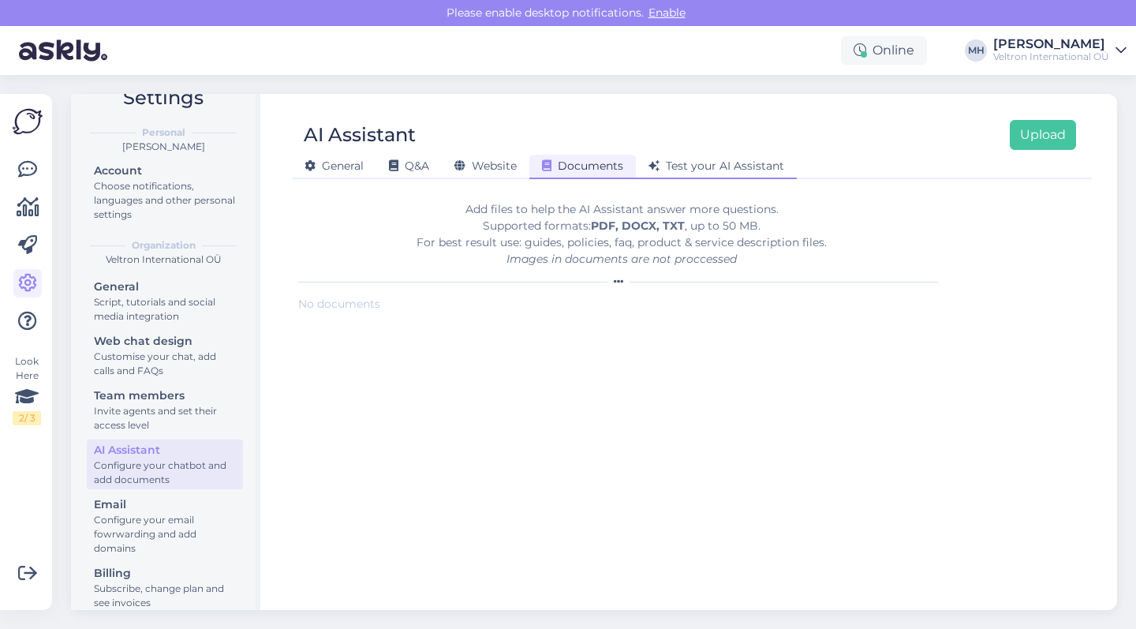
click at [739, 178] on div "Test your AI Assistant" at bounding box center [716, 167] width 161 height 24
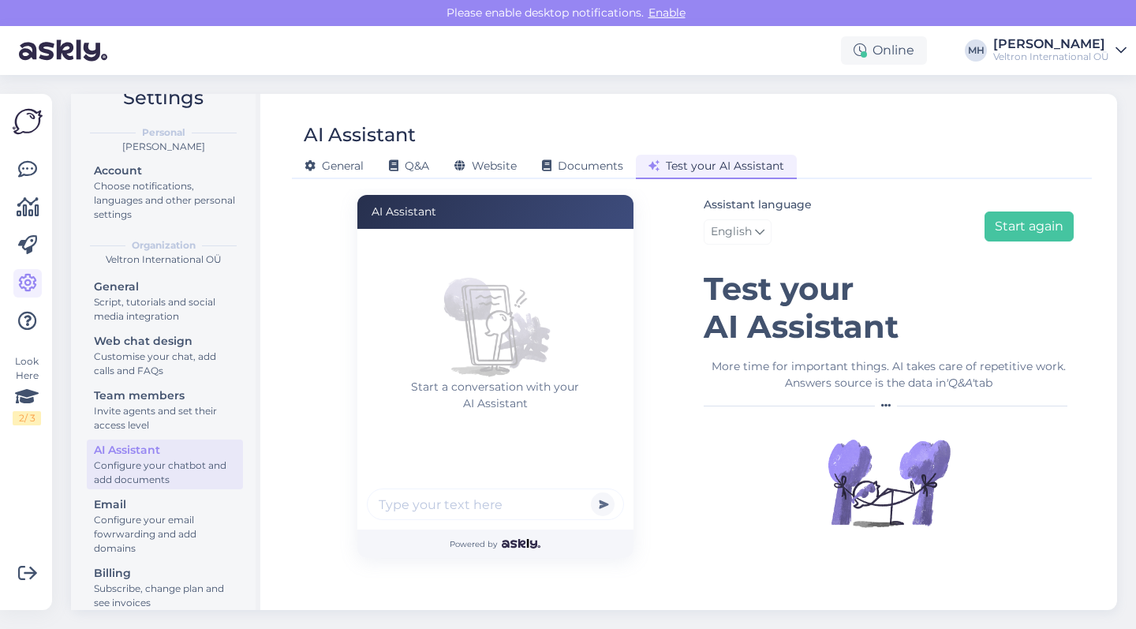
click at [458, 500] on input "text" at bounding box center [495, 504] width 257 height 32
click at [743, 237] on span "English" at bounding box center [731, 231] width 41 height 17
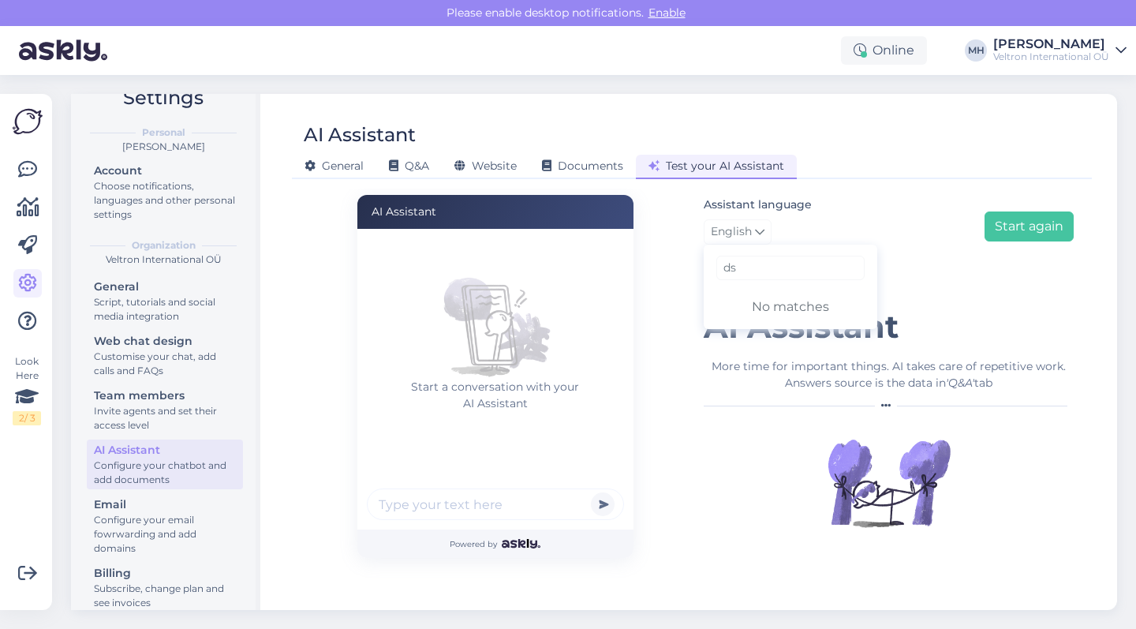
type input "d"
type input "es"
click at [767, 329] on link "Estonian" at bounding box center [791, 328] width 174 height 25
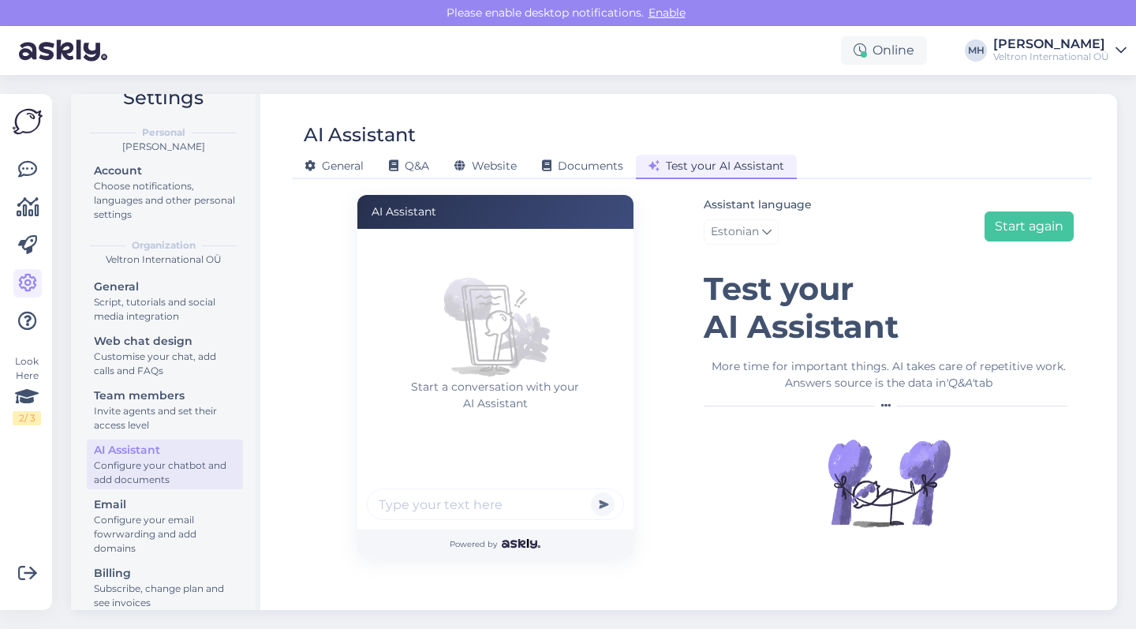
click at [467, 511] on input "text" at bounding box center [495, 504] width 257 height 32
type input "tere! sooduskood ei tööta"
click at [602, 504] on button "submit" at bounding box center [603, 504] width 24 height 24
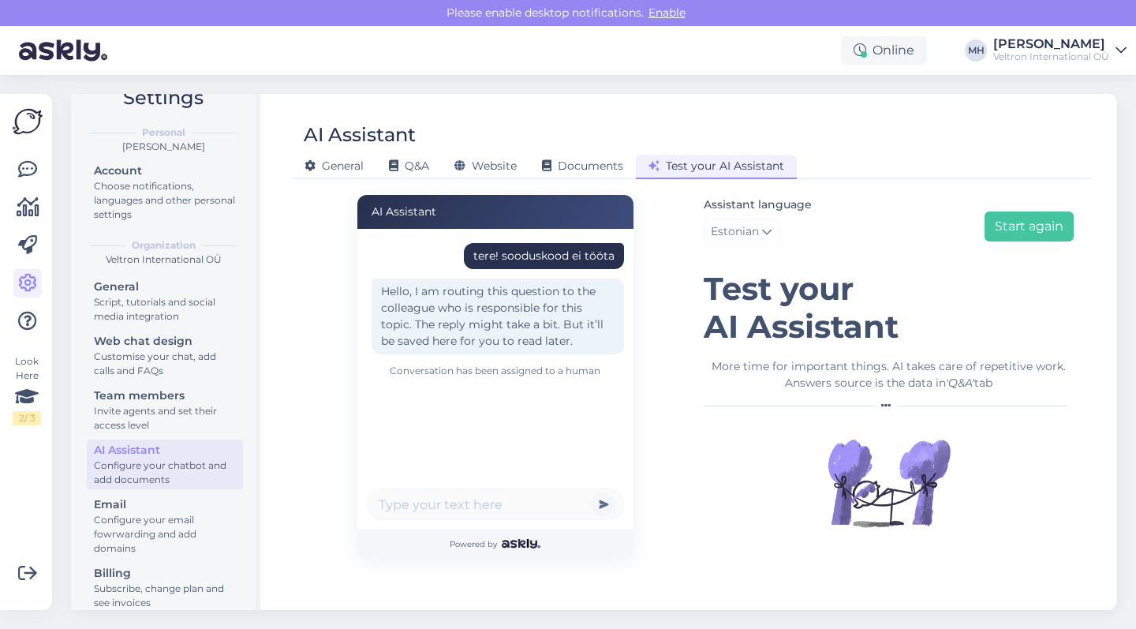
click at [480, 318] on div "Hello, I am routing this question to the colleague who is responsible for this …" at bounding box center [498, 317] width 253 height 76
click at [493, 367] on div "Conversation has been assigned to a human" at bounding box center [495, 371] width 257 height 14
click at [612, 150] on div "General Q&A Website Documents Test your AI Assistant" at bounding box center [684, 164] width 784 height 28
click at [616, 164] on span "Documents" at bounding box center [582, 166] width 81 height 14
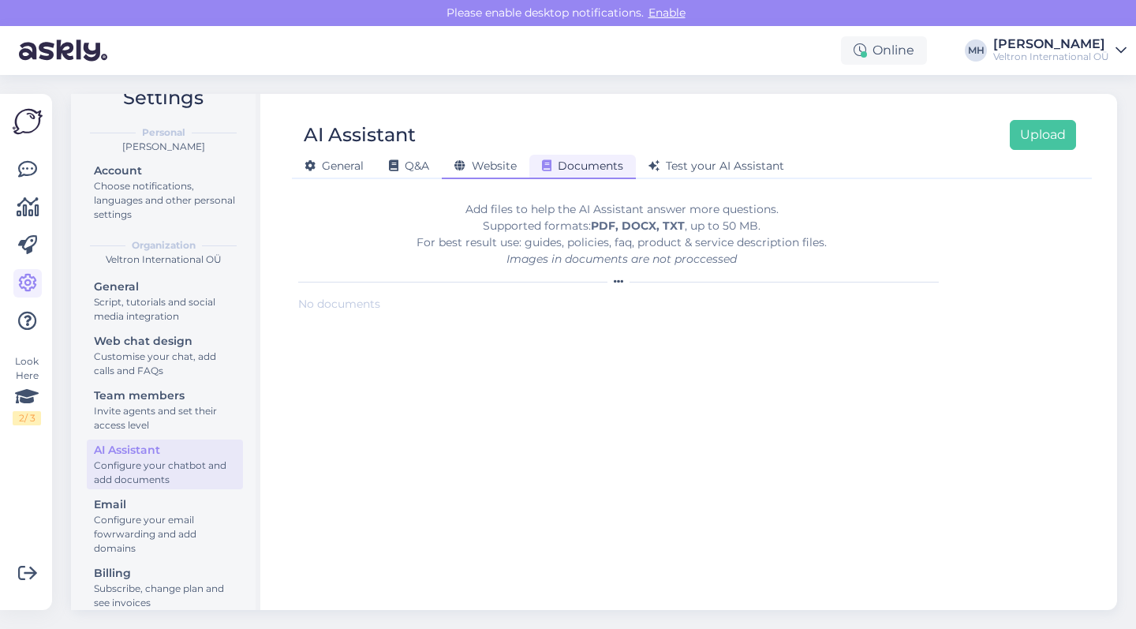
click at [511, 171] on span "Website" at bounding box center [486, 166] width 62 height 14
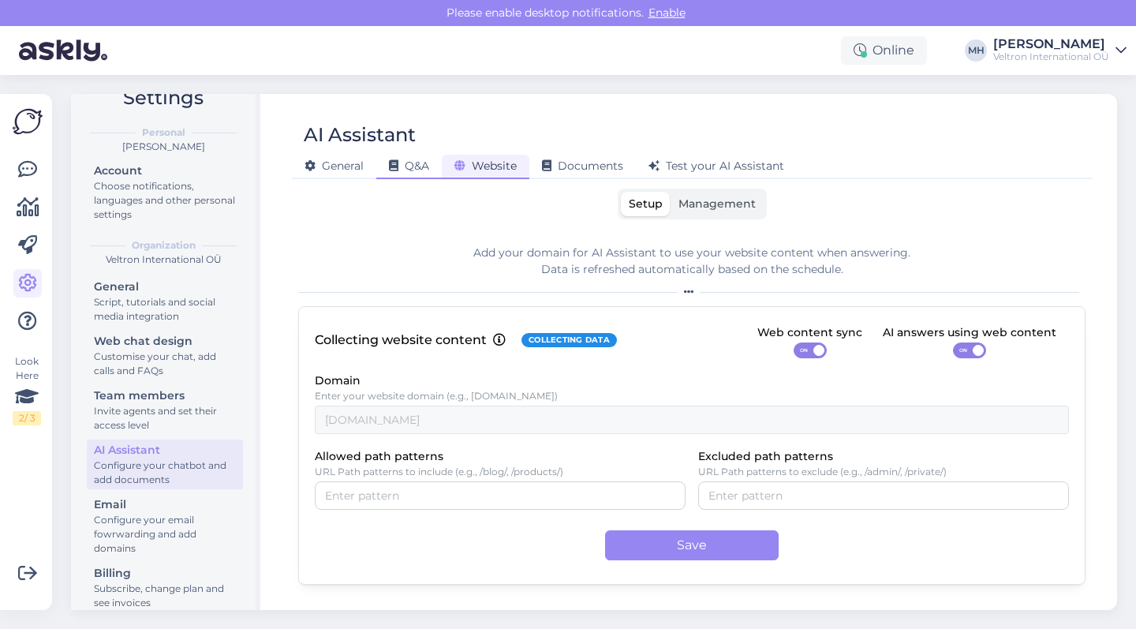
click at [417, 170] on span "Q&A" at bounding box center [409, 166] width 40 height 14
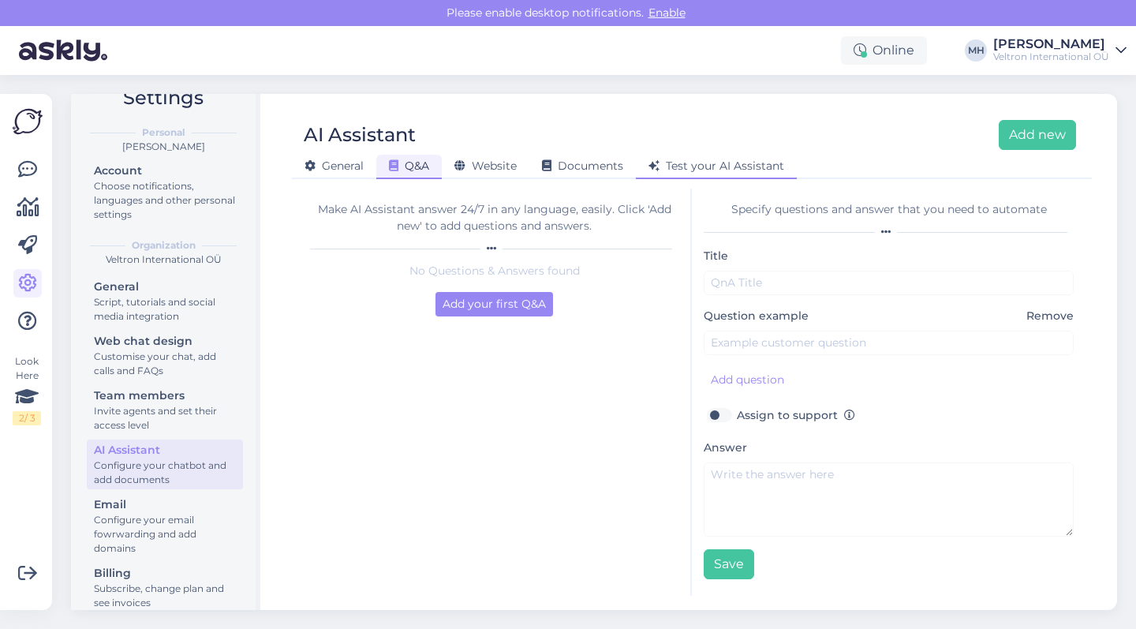
click at [713, 156] on div "Test your AI Assistant" at bounding box center [716, 167] width 161 height 24
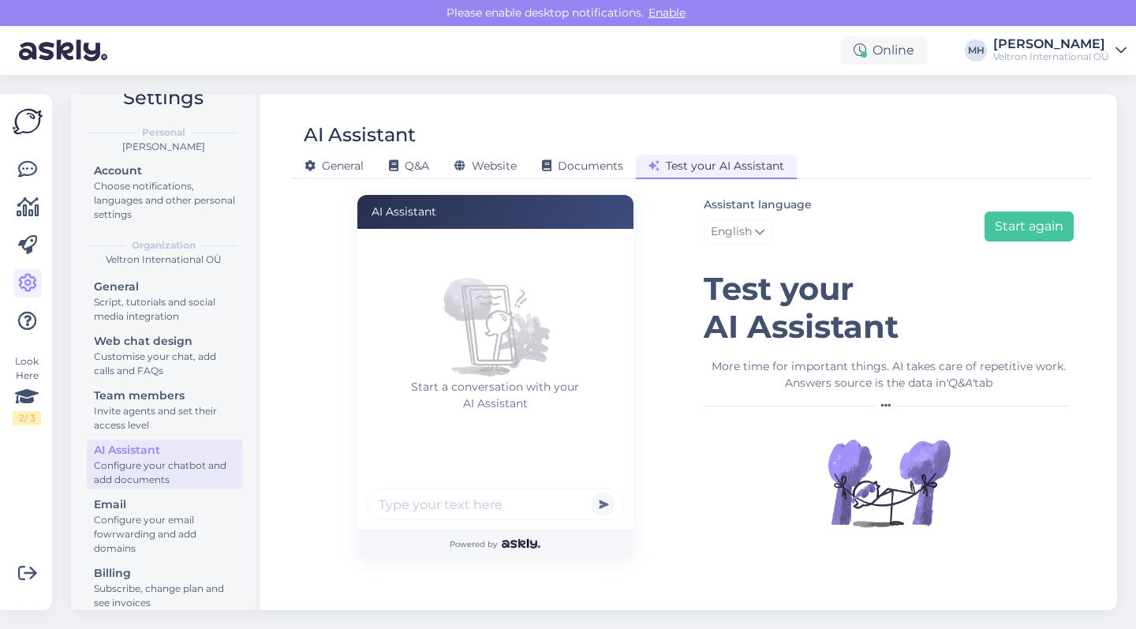
click at [754, 238] on link "English" at bounding box center [738, 231] width 68 height 25
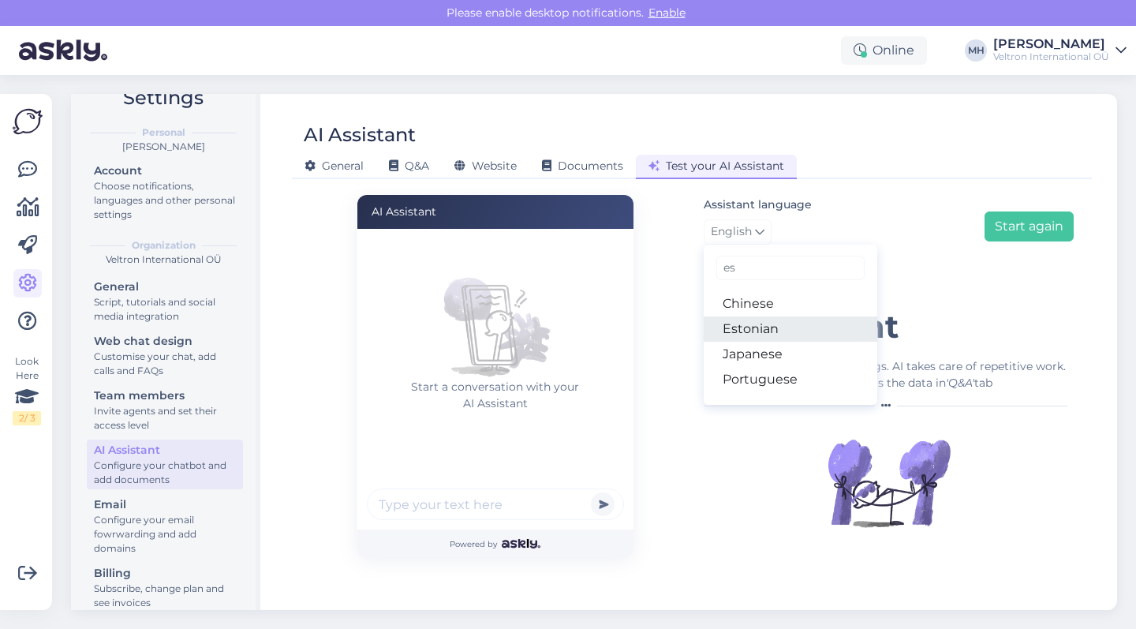
type input "es"
click at [769, 320] on link "Estonian" at bounding box center [791, 328] width 174 height 25
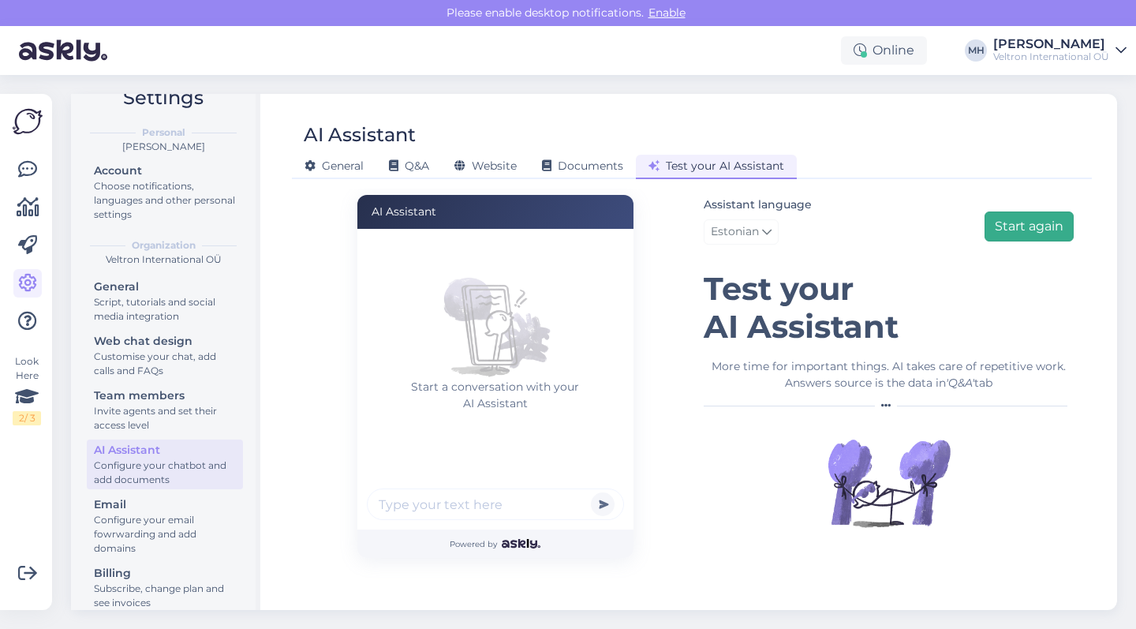
click at [1035, 231] on button "Start again" at bounding box center [1029, 226] width 89 height 30
click at [746, 228] on span "English" at bounding box center [731, 231] width 41 height 17
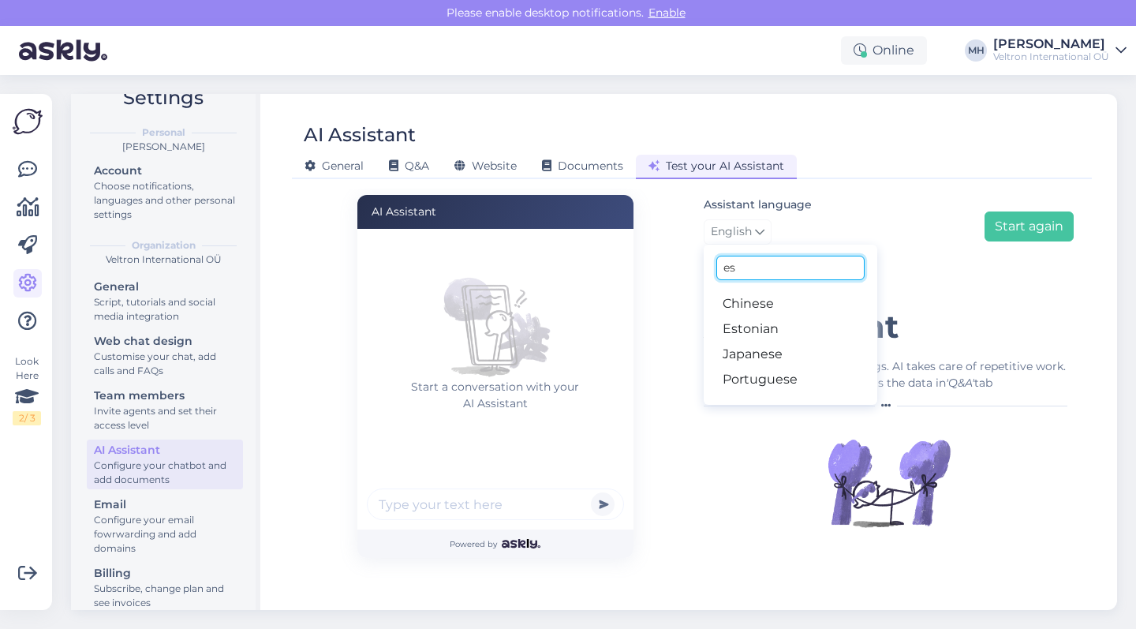
click at [761, 274] on input "es" at bounding box center [791, 268] width 148 height 24
click at [773, 335] on link "Estonian" at bounding box center [791, 328] width 174 height 25
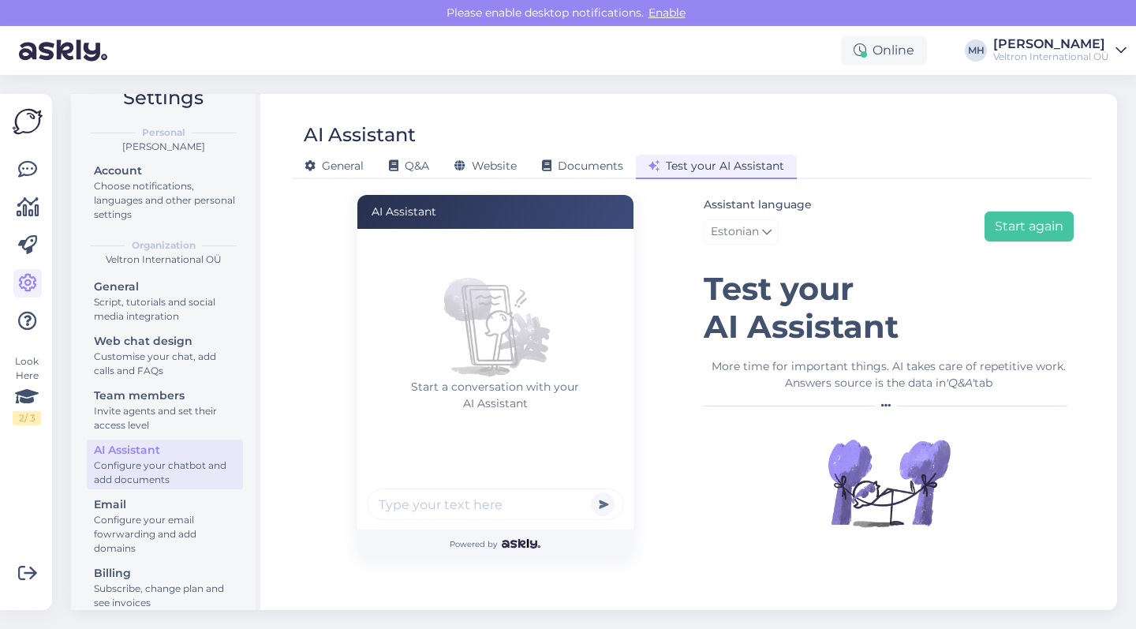
click at [472, 515] on input "text" at bounding box center [495, 504] width 257 height 32
type input "tere! kas talaria on kohal?"
click at [602, 504] on button "submit" at bounding box center [603, 504] width 24 height 24
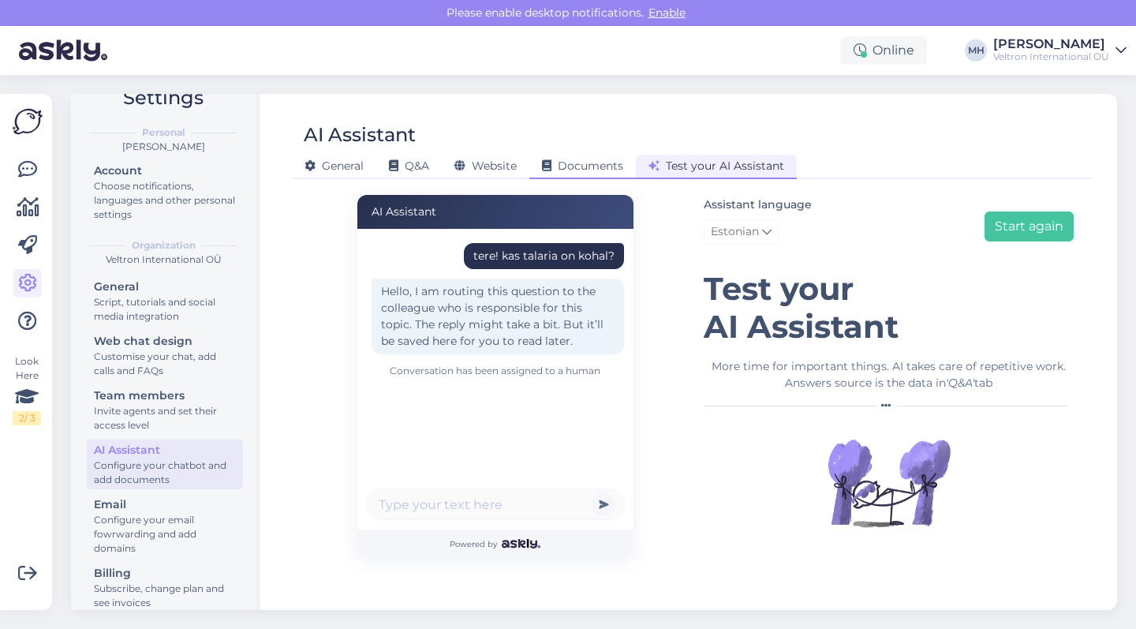
click at [584, 167] on span "Documents" at bounding box center [582, 166] width 81 height 14
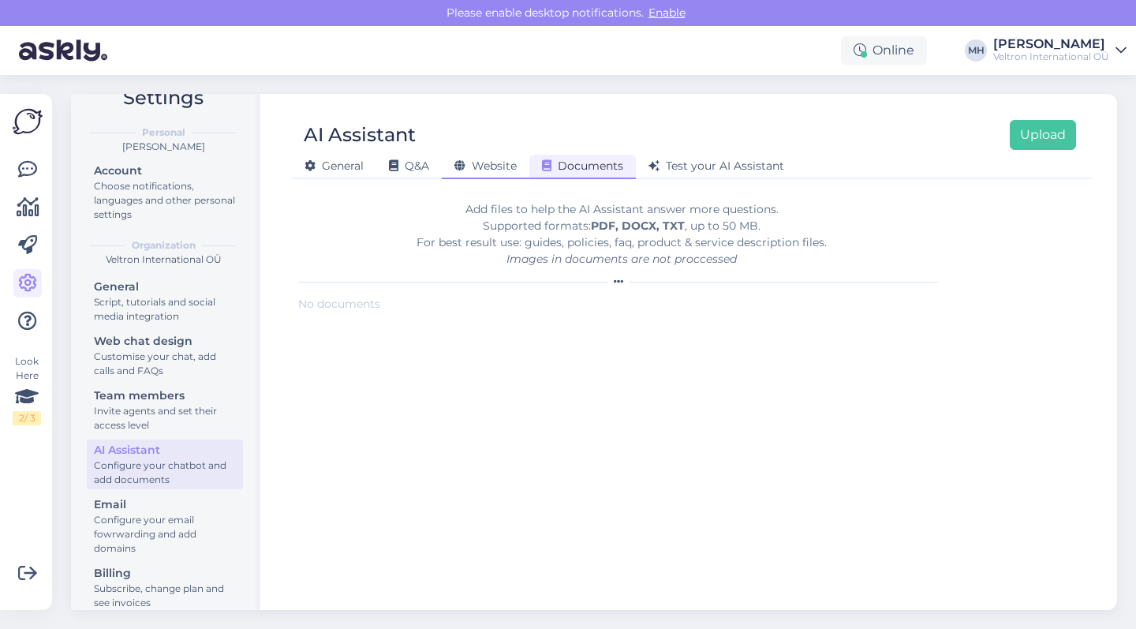
click at [487, 173] on div "Website" at bounding box center [486, 167] width 88 height 24
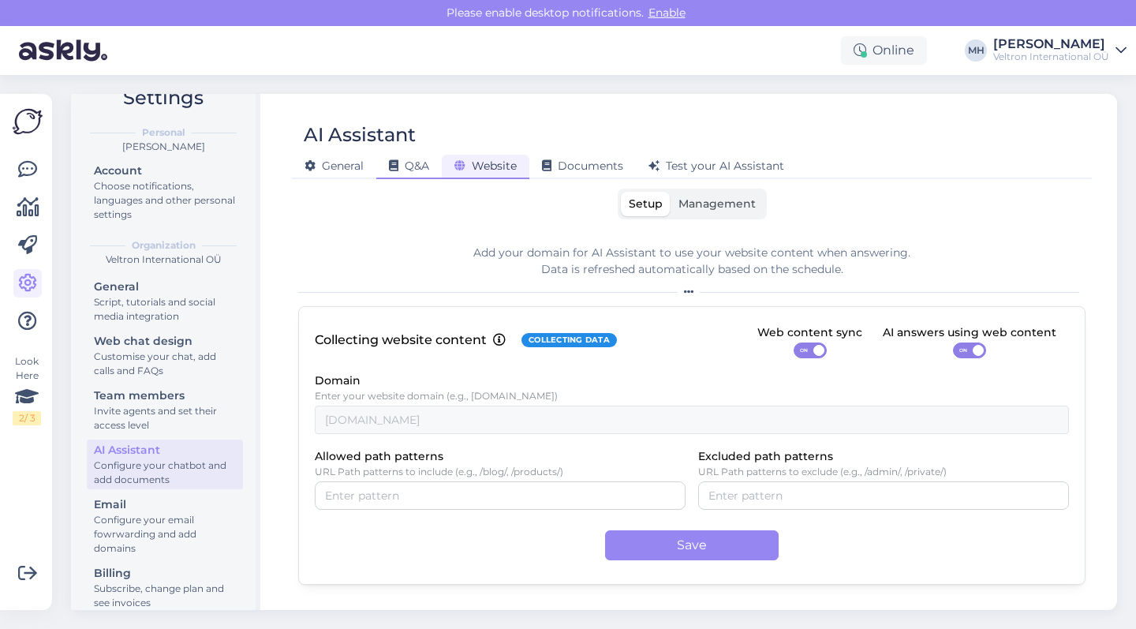
click at [425, 167] on span "Q&A" at bounding box center [409, 166] width 40 height 14
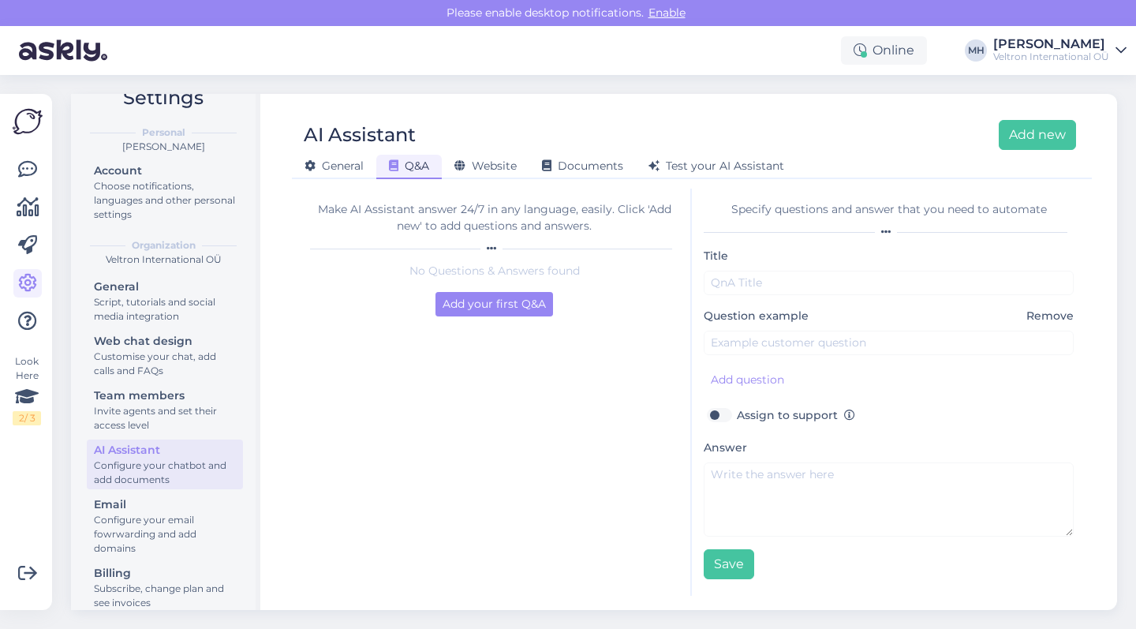
click at [477, 275] on p "No Questions & Answers found" at bounding box center [494, 271] width 369 height 17
click at [472, 245] on div at bounding box center [494, 248] width 369 height 9
click at [474, 223] on div "Make AI Assistant answer 24/7 in any language, easily. Click 'Add new' to add q…" at bounding box center [494, 217] width 369 height 33
click at [494, 167] on span "Website" at bounding box center [486, 166] width 62 height 14
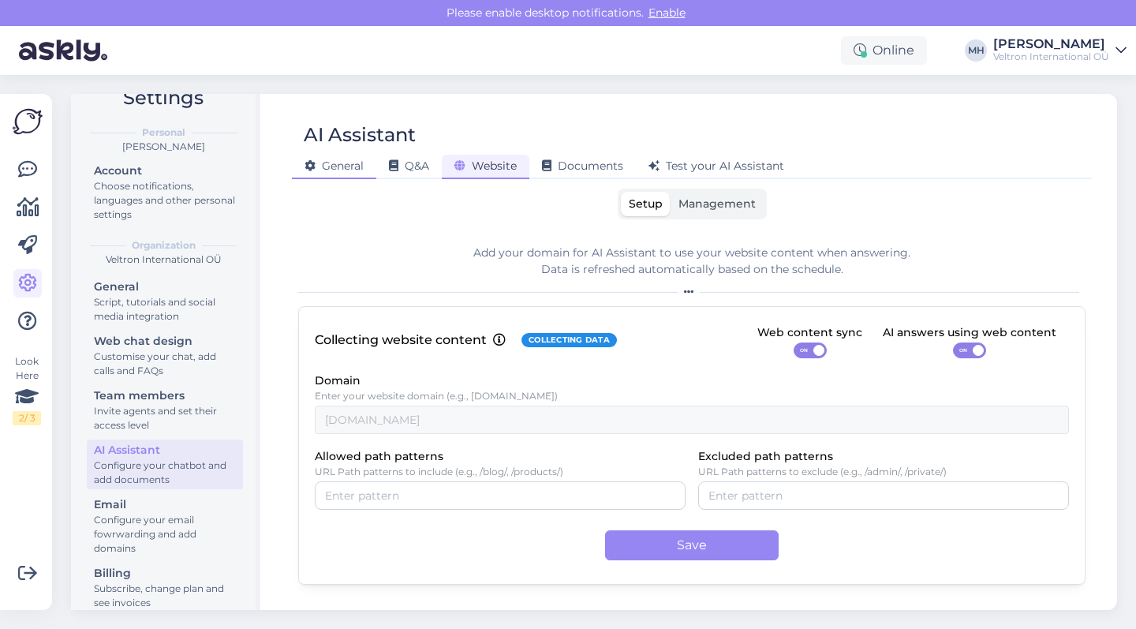
click at [344, 168] on span "General" at bounding box center [334, 166] width 59 height 14
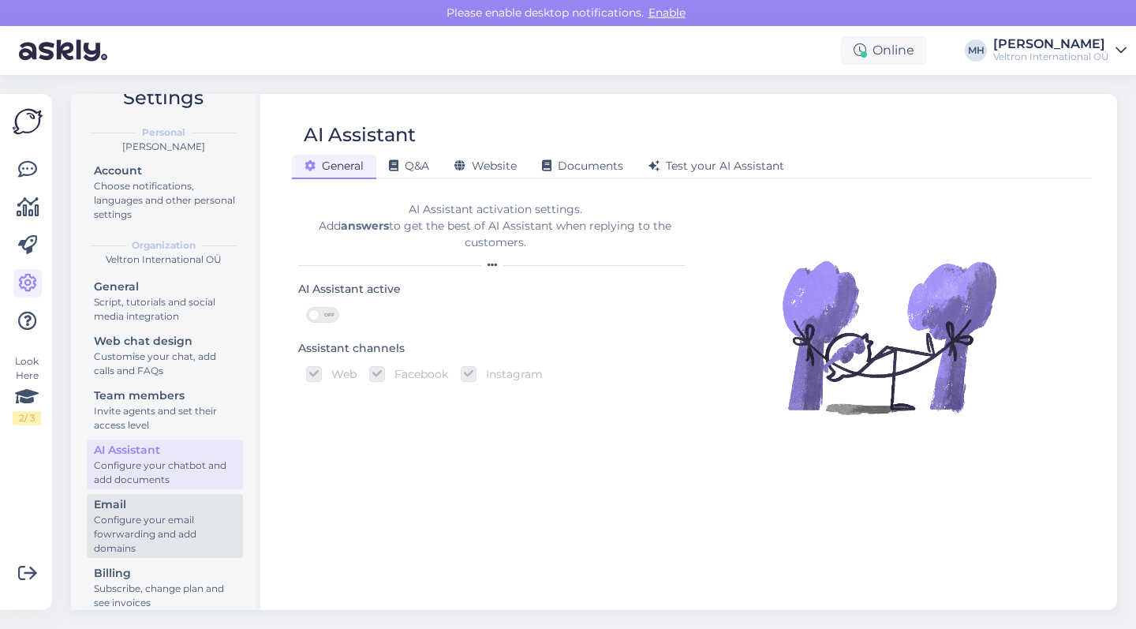
click at [147, 496] on div "Email" at bounding box center [165, 504] width 142 height 17
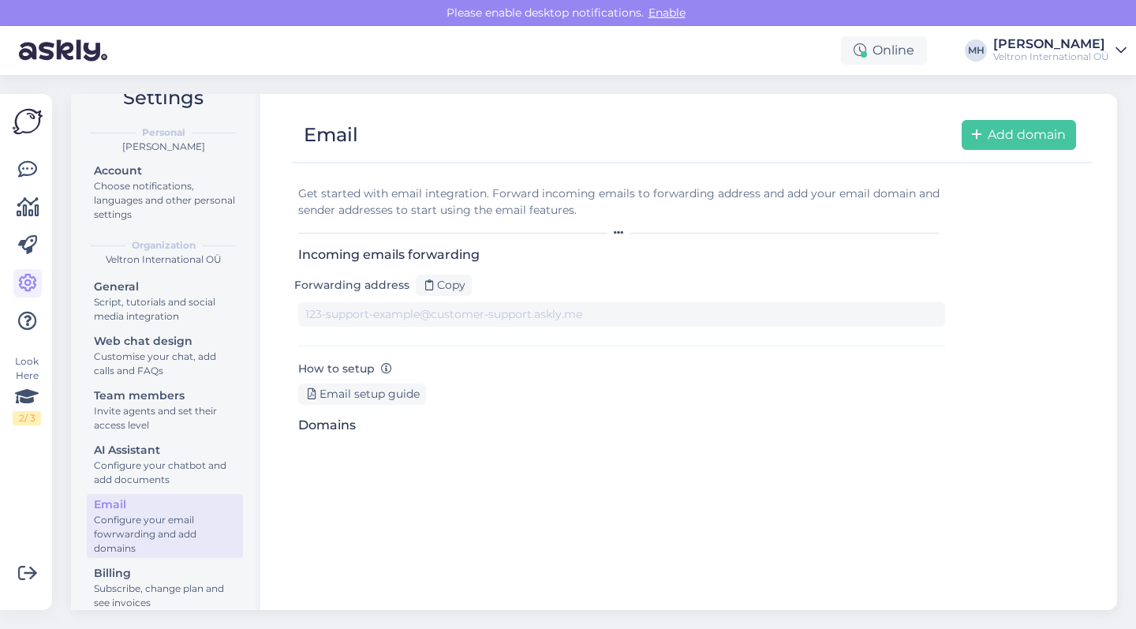
type input "[DOMAIN_NAME][EMAIL_ADDRESS][DOMAIN_NAME]"
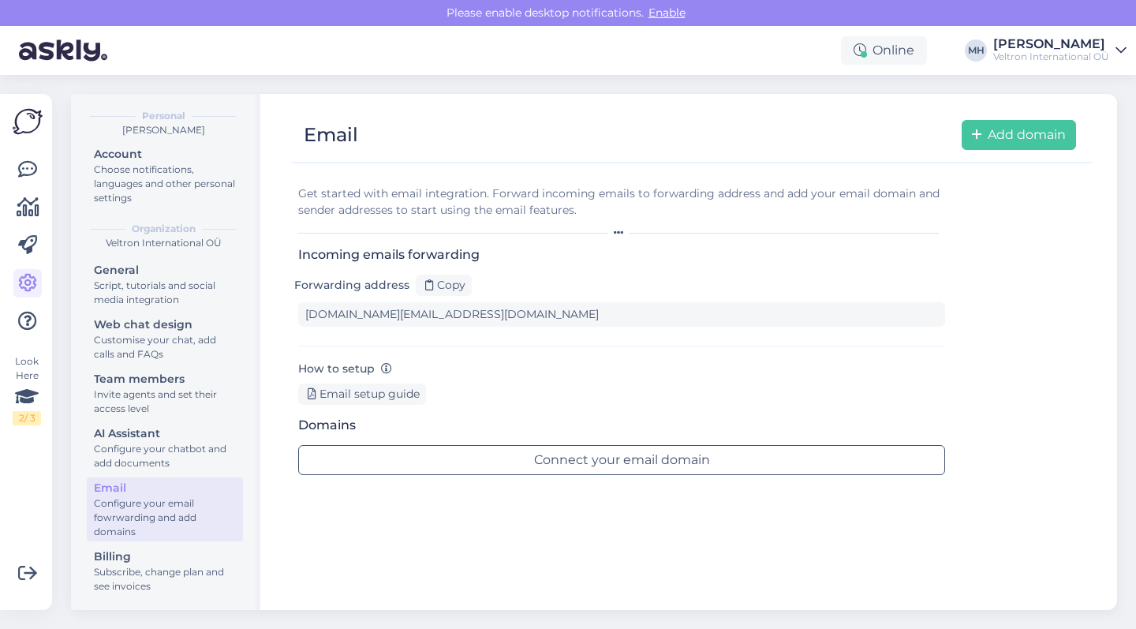
scroll to position [47, 0]
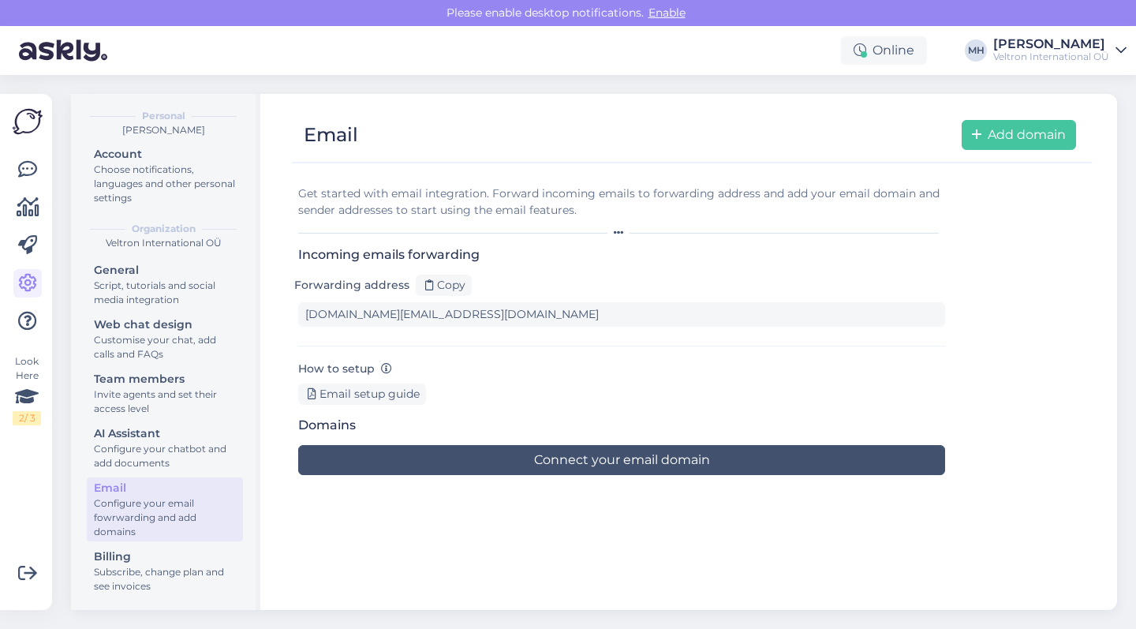
click at [543, 457] on button "Connect your email domain" at bounding box center [621, 460] width 647 height 30
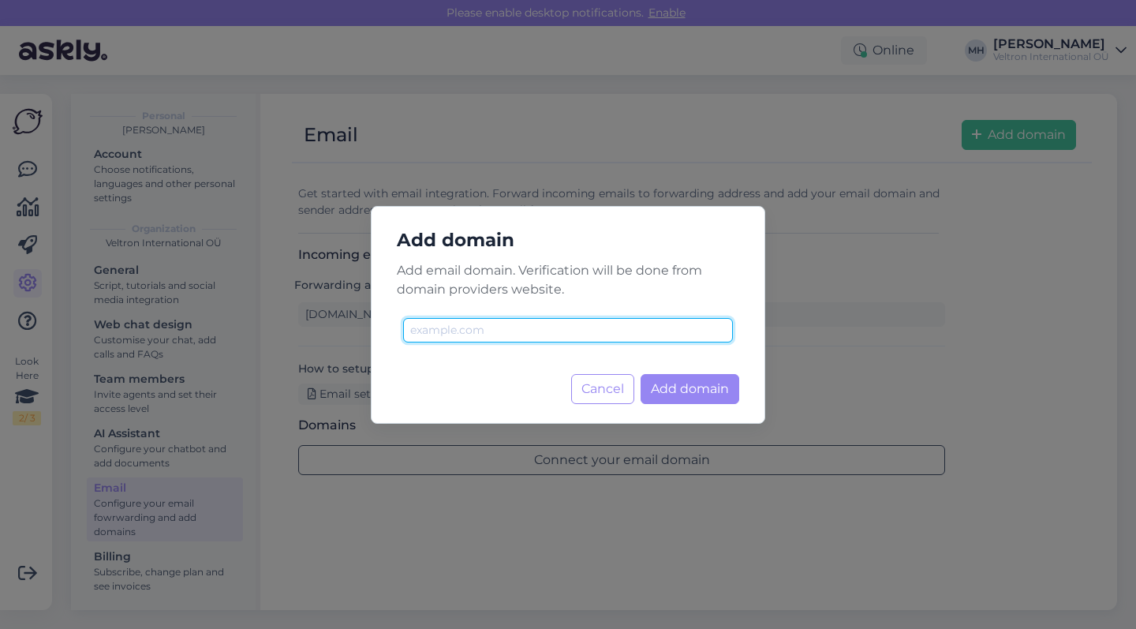
click at [621, 320] on input "text" at bounding box center [568, 330] width 330 height 24
type input "[DOMAIN_NAME]"
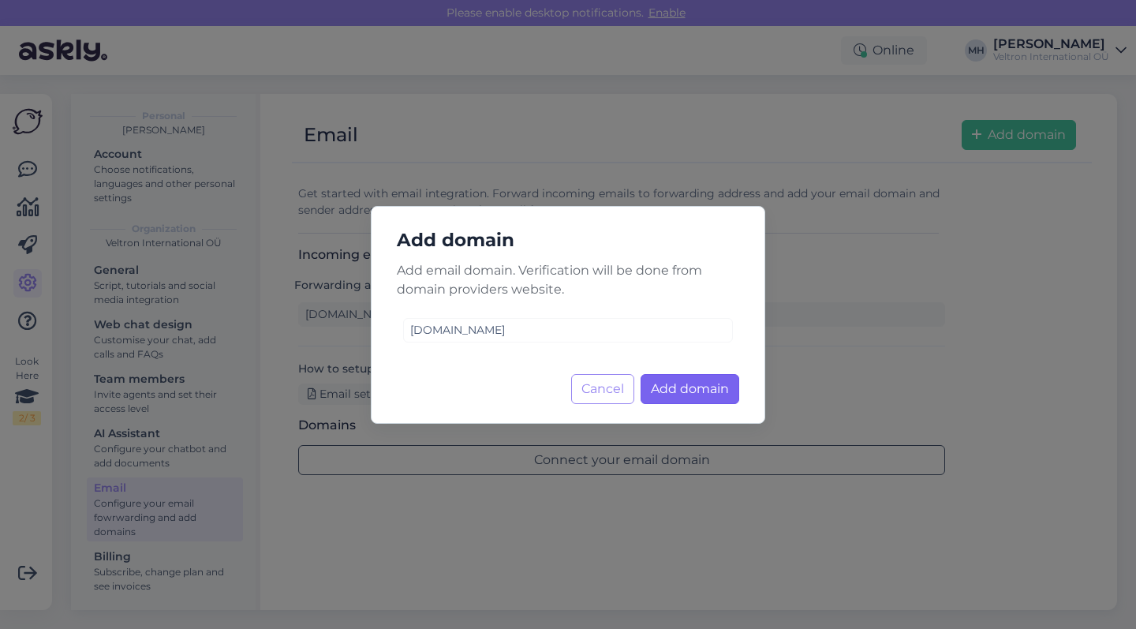
click at [701, 391] on span "Add domain" at bounding box center [690, 388] width 78 height 15
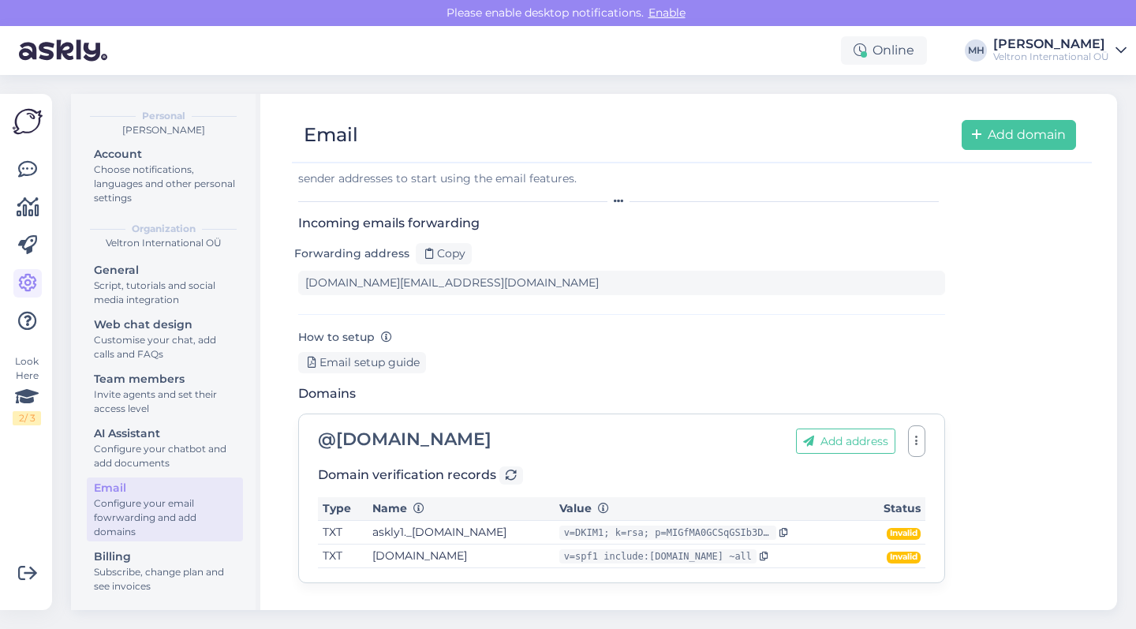
scroll to position [31, 0]
click at [858, 434] on button "Add address" at bounding box center [845, 441] width 99 height 25
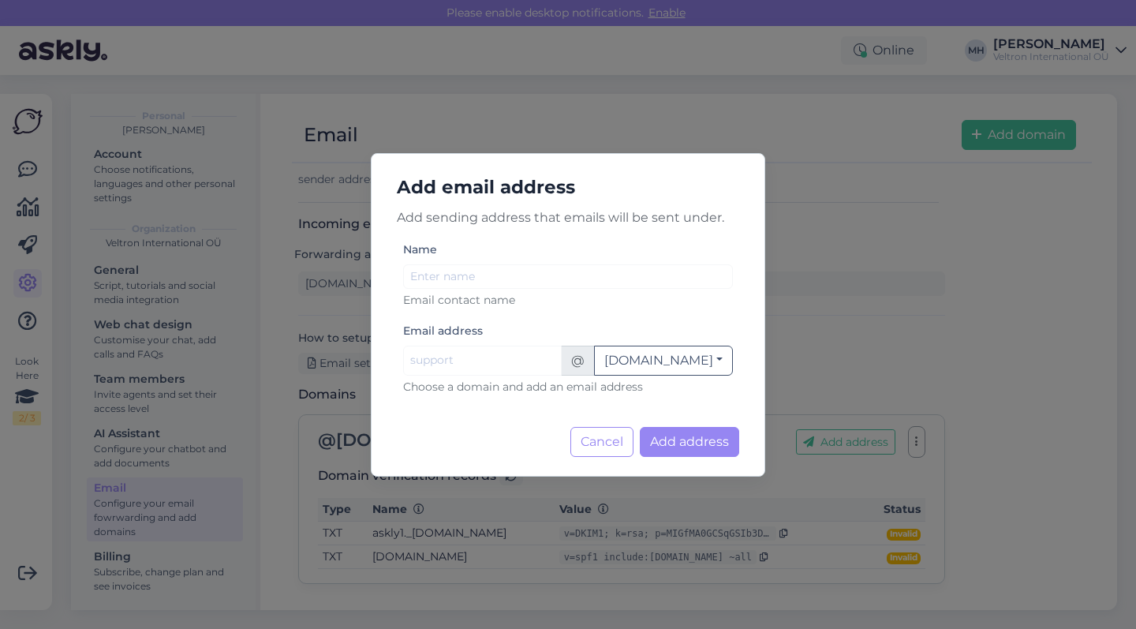
click at [562, 250] on div "Name Email contact name" at bounding box center [568, 274] width 330 height 69
click at [619, 447] on button "Cancel" at bounding box center [602, 442] width 63 height 30
